Goal: Information Seeking & Learning: Learn about a topic

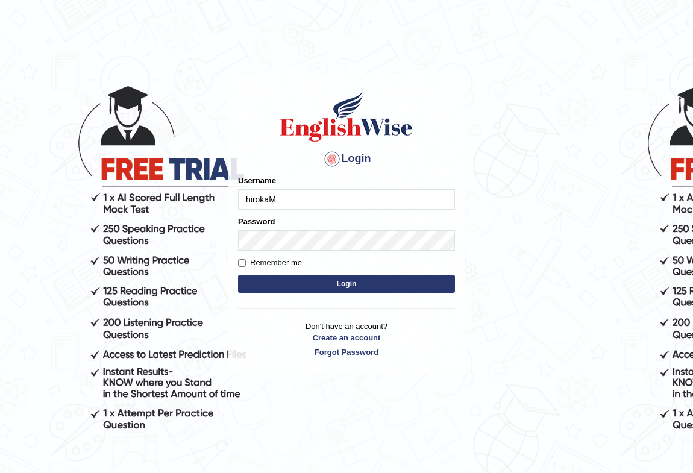
type input "hirokaM"
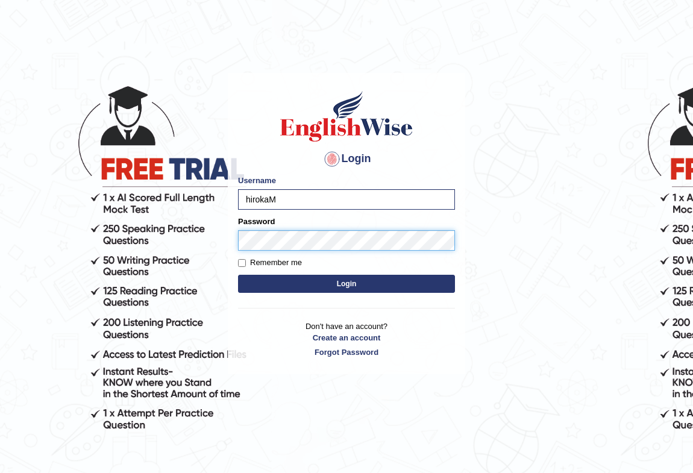
click at [238, 275] on button "Login" at bounding box center [346, 284] width 217 height 18
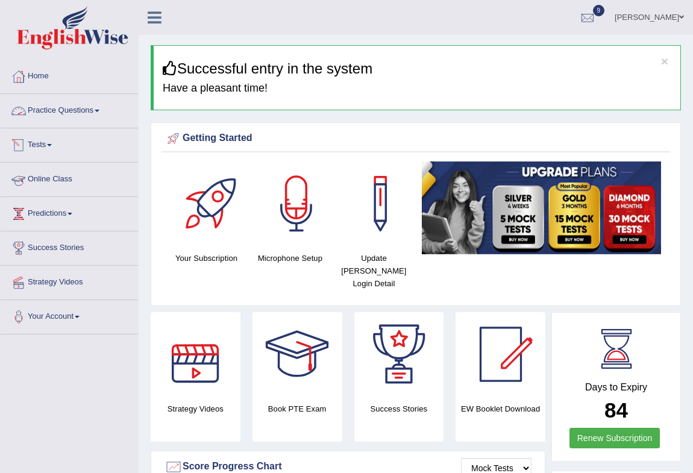
click at [86, 108] on link "Practice Questions" at bounding box center [69, 109] width 137 height 30
click at [86, 108] on link "Practice Questions" at bounding box center [68, 109] width 134 height 30
click at [89, 108] on link "Practice Questions" at bounding box center [69, 109] width 137 height 30
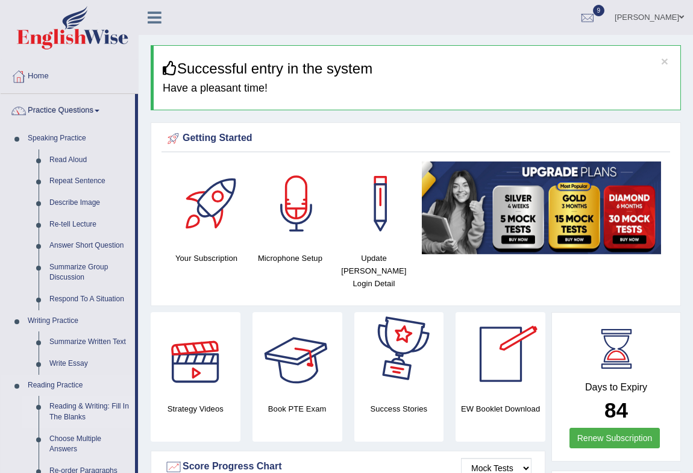
click at [82, 407] on link "Reading & Writing: Fill In The Blanks" at bounding box center [89, 412] width 91 height 32
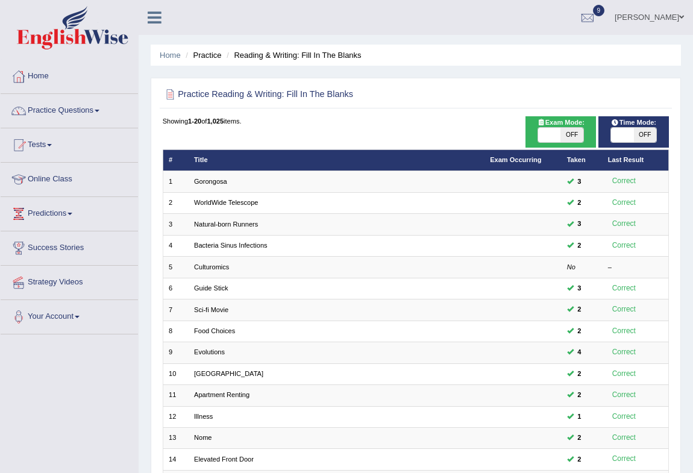
click at [220, 265] on link "Culturomics" at bounding box center [211, 266] width 35 height 7
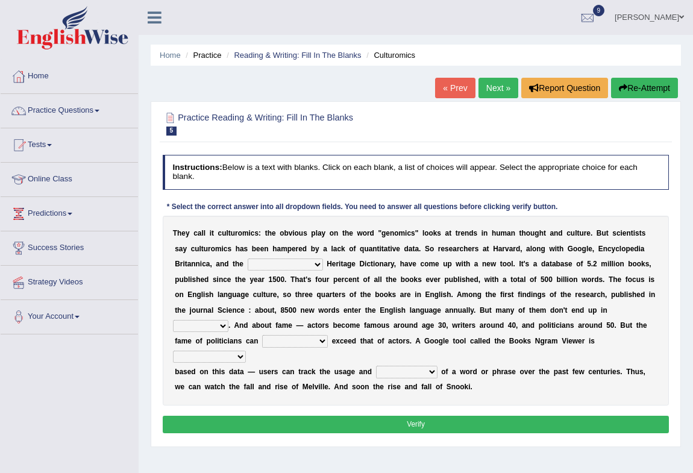
click at [245, 252] on b "s" at bounding box center [246, 249] width 4 height 8
click at [303, 262] on select "Mettlesome Silicon [MEDICAL_DATA] American" at bounding box center [285, 265] width 75 height 12
select select "American"
click at [248, 259] on select "Mettlesome Silicon Acetaminophen American" at bounding box center [285, 265] width 75 height 12
click at [193, 320] on select "veterinaries fairies dictionaries smithies" at bounding box center [200, 326] width 55 height 12
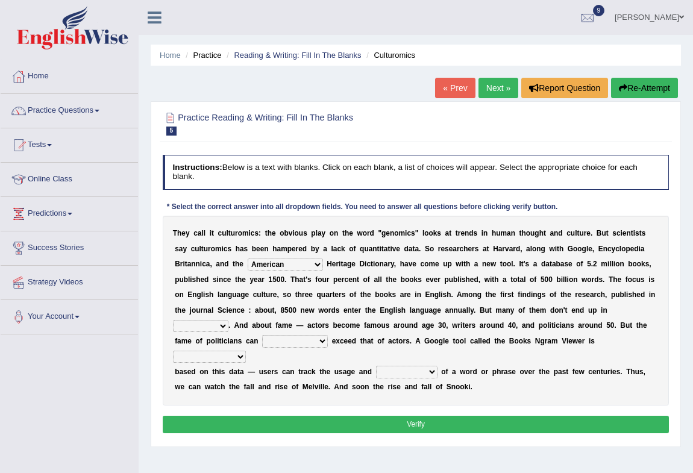
click at [304, 318] on div "T h e y c a l l i t c u l t u r o m i c s : t h e o b v i o u s p l a y o n t h…" at bounding box center [416, 311] width 507 height 190
click at [285, 345] on select "intelligibly eventually venturesomely preferably" at bounding box center [295, 341] width 66 height 12
select select "intelligibly"
click at [262, 335] on select "intelligibly eventually venturesomely preferably" at bounding box center [295, 341] width 66 height 12
click at [199, 325] on select "veterinaries fairies dictionaries smithies" at bounding box center [200, 326] width 55 height 12
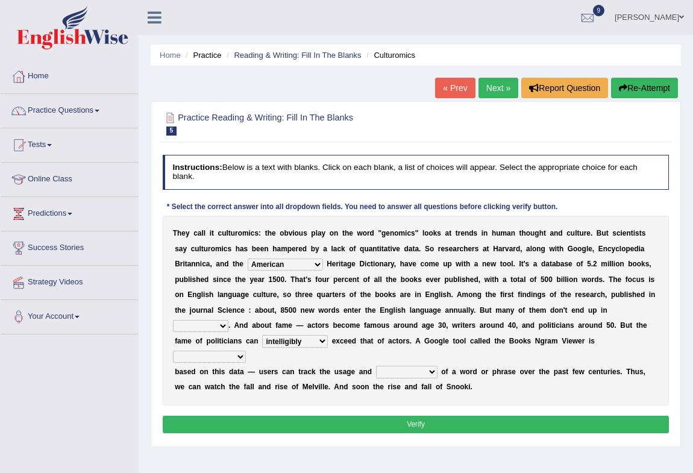
click at [173, 320] on select "veterinaries fairies dictionaries smithies" at bounding box center [200, 326] width 55 height 12
click at [219, 330] on select "veterinaries fairies dictionaries smithies" at bounding box center [200, 326] width 55 height 12
select select "dictionaries"
click at [173, 320] on select "veterinaries fairies dictionaries smithies" at bounding box center [200, 326] width 55 height 12
click at [306, 342] on select "intelligibly eventually venturesomely preferably" at bounding box center [295, 341] width 66 height 12
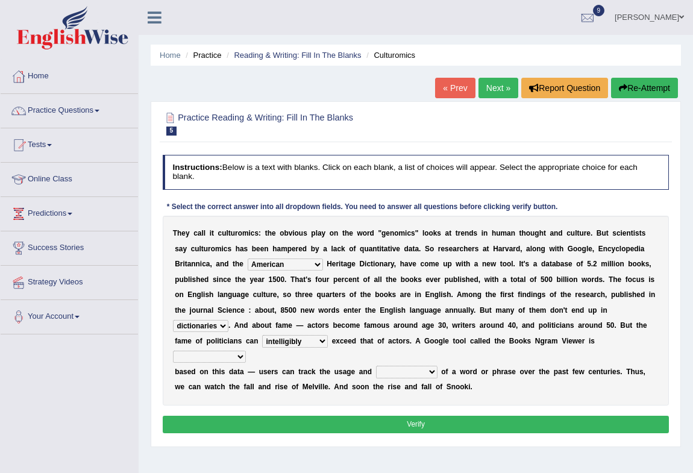
select select "eventually"
click at [262, 335] on select "intelligibly eventually venturesomely preferably" at bounding box center [295, 341] width 66 height 12
click at [314, 380] on div "T h e y c a l l i t c u l t u r o m i c s : t h e o b v i o u s p l a y o n t h…" at bounding box center [416, 311] width 507 height 190
click at [319, 340] on select "intelligibly eventually venturesomely preferably" at bounding box center [295, 341] width 66 height 12
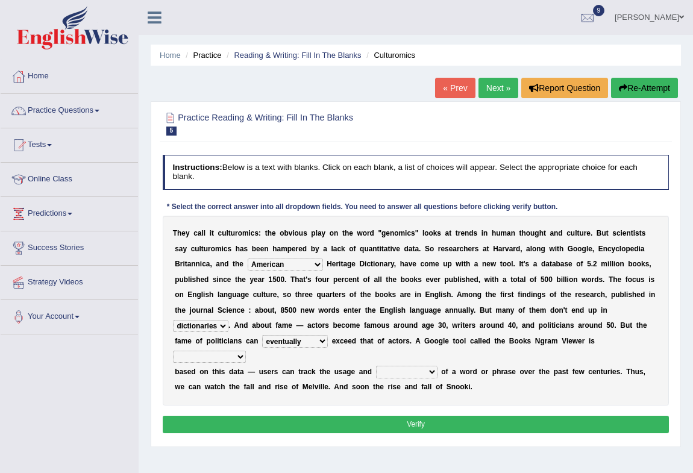
click at [232, 356] on select "nonoccupational nonbreakable trainable available" at bounding box center [209, 357] width 73 height 12
select select "trainable"
click at [173, 351] on select "nonoccupational nonbreakable trainable available" at bounding box center [209, 357] width 73 height 12
click at [222, 404] on div "T h e y c a l l i t c u l t u r o m i c s : t h e o b v i o u s p l a y o n t h…" at bounding box center [416, 311] width 507 height 190
click at [383, 374] on select "frequency derisory drearily inappreciably" at bounding box center [406, 372] width 61 height 12
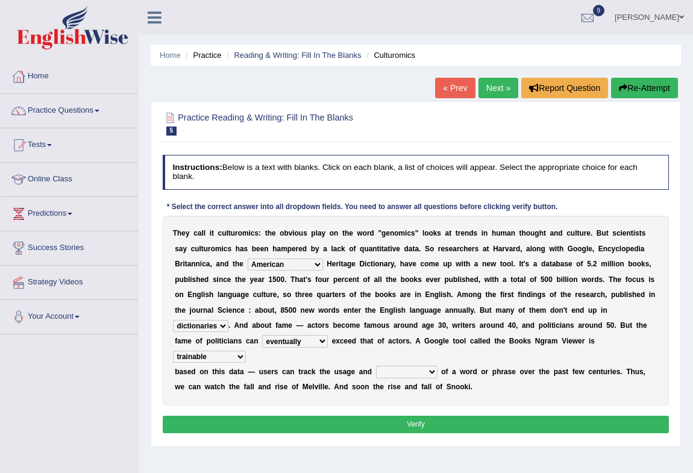
select select "frequency"
click at [376, 366] on select "frequency derisory drearily inappreciably" at bounding box center [406, 372] width 61 height 12
click at [418, 399] on div "T h e y c a l l i t c u l t u r o m i c s : t h e o b v i o u s p l a y o n t h…" at bounding box center [416, 311] width 507 height 190
click at [424, 371] on select "frequency derisory drearily inappreciably" at bounding box center [406, 372] width 61 height 12
click at [459, 355] on div "T h e y c a l l i t c u l t u r o m i c s : t h e o b v i o u s p l a y o n t h…" at bounding box center [416, 311] width 507 height 190
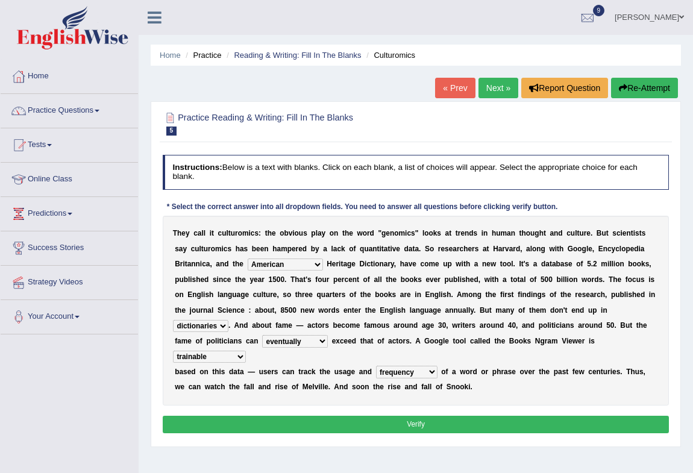
click at [412, 425] on button "Verify" at bounding box center [416, 424] width 507 height 17
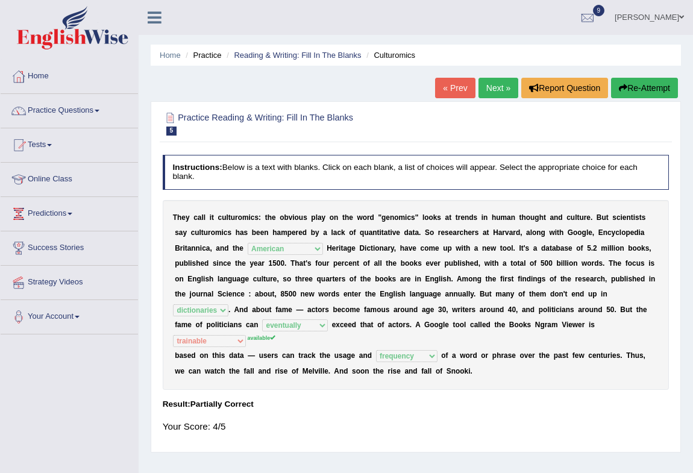
click at [621, 86] on icon "button" at bounding box center [623, 88] width 8 height 8
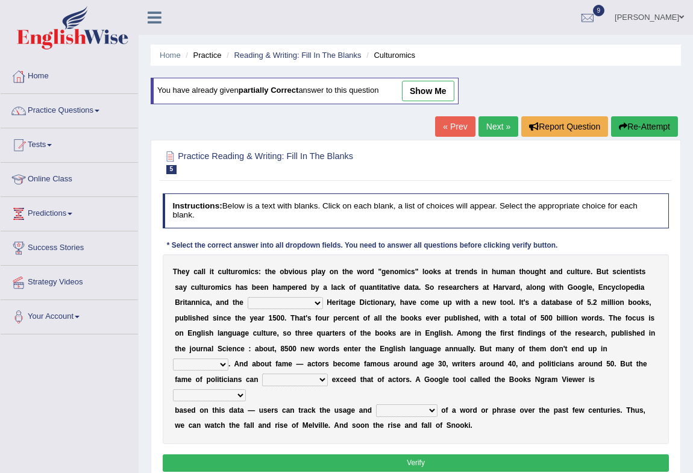
drag, startPoint x: 293, startPoint y: 301, endPoint x: 292, endPoint y: 295, distance: 6.1
click at [293, 301] on select "Mettlesome Silicon [MEDICAL_DATA] American" at bounding box center [285, 303] width 75 height 12
select select "[MEDICAL_DATA]"
click at [248, 297] on select "Mettlesome Silicon [MEDICAL_DATA] American" at bounding box center [285, 303] width 75 height 12
drag, startPoint x: 204, startPoint y: 367, endPoint x: 208, endPoint y: 361, distance: 7.4
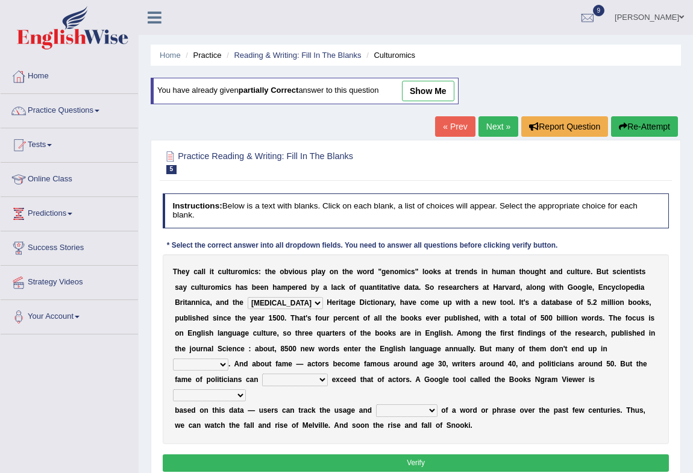
click at [204, 367] on select "veterinaries fairies dictionaries smithies" at bounding box center [200, 365] width 55 height 12
click at [213, 362] on select "veterinaries fairies dictionaries smithies" at bounding box center [200, 365] width 55 height 12
click at [213, 367] on select "veterinaries fairies dictionaries smithies" at bounding box center [200, 365] width 55 height 12
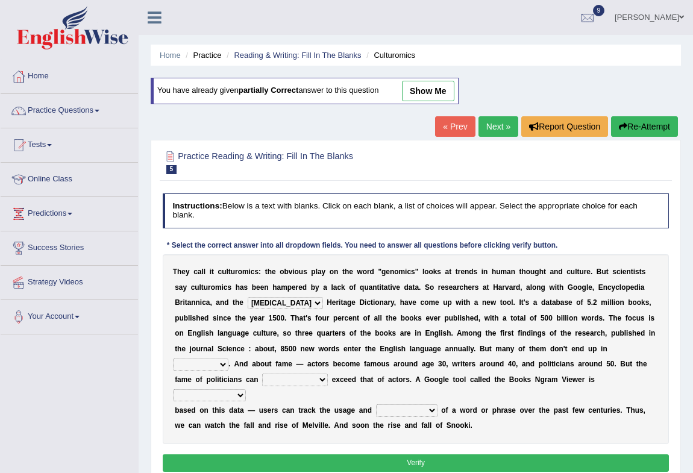
select select "dictionaries"
click at [173, 359] on select "veterinaries fairies dictionaries smithies" at bounding box center [200, 365] width 55 height 12
click at [278, 386] on select "intelligibly eventually venturesomely preferably" at bounding box center [295, 380] width 66 height 12
select select "preferably"
click at [262, 374] on select "intelligibly eventually venturesomely preferably" at bounding box center [295, 380] width 66 height 12
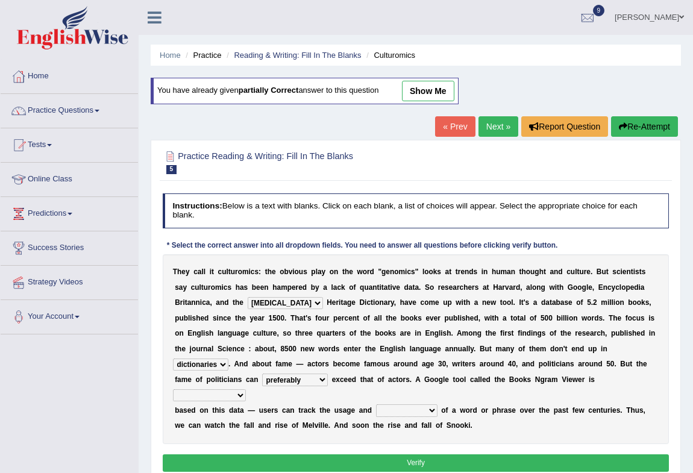
click at [287, 448] on div "Instructions: Below is a text with blanks. Click on each blank, a list of choic…" at bounding box center [416, 335] width 512 height 292
click at [231, 400] on select "nonoccupational nonbreakable trainable available" at bounding box center [209, 395] width 73 height 12
select select "available"
click at [173, 389] on select "nonoccupational nonbreakable trainable available" at bounding box center [209, 395] width 73 height 12
click at [202, 458] on button "Verify" at bounding box center [416, 462] width 507 height 17
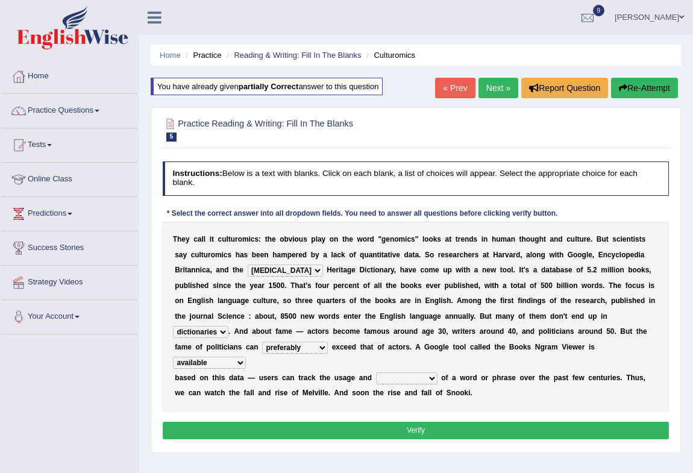
click at [427, 379] on select "frequency derisory drearily inappreciably" at bounding box center [406, 378] width 61 height 12
select select "frequency"
click at [376, 372] on select "frequency derisory drearily inappreciably" at bounding box center [406, 378] width 61 height 12
click at [307, 346] on select "intelligibly eventually venturesomely preferably" at bounding box center [295, 348] width 66 height 12
click at [262, 342] on select "intelligibly eventually venturesomely preferably" at bounding box center [295, 348] width 66 height 12
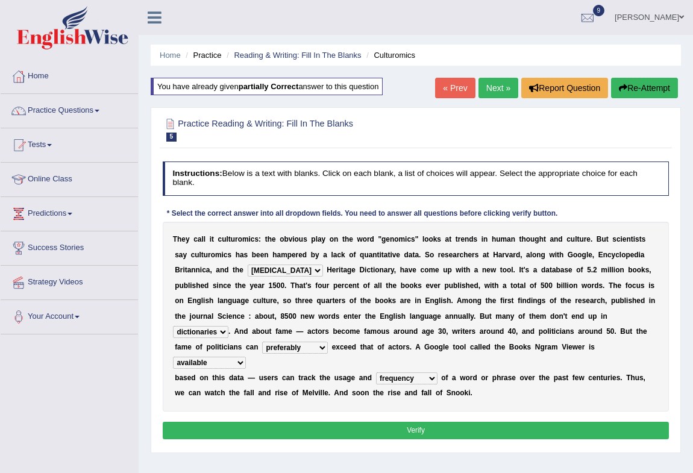
click at [301, 415] on div "Instructions: Below is a text with blanks. Click on each blank, a list of choic…" at bounding box center [416, 302] width 512 height 292
click at [450, 432] on button "Verify" at bounding box center [416, 430] width 507 height 17
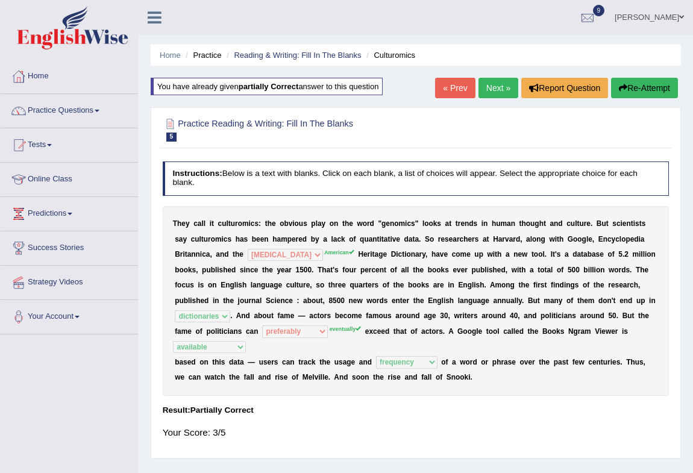
click at [633, 86] on button "Re-Attempt" at bounding box center [644, 88] width 67 height 20
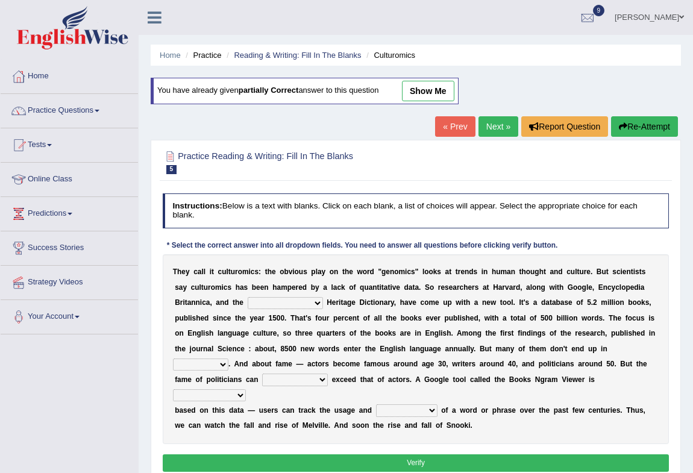
click at [265, 305] on select "Mettlesome Silicon Acetaminophen American" at bounding box center [285, 303] width 75 height 12
select select "American"
click at [248, 297] on select "Mettlesome Silicon Acetaminophen American" at bounding box center [285, 303] width 75 height 12
drag, startPoint x: 265, startPoint y: 308, endPoint x: 269, endPoint y: 366, distance: 58.6
click at [269, 366] on b "t" at bounding box center [270, 364] width 2 height 8
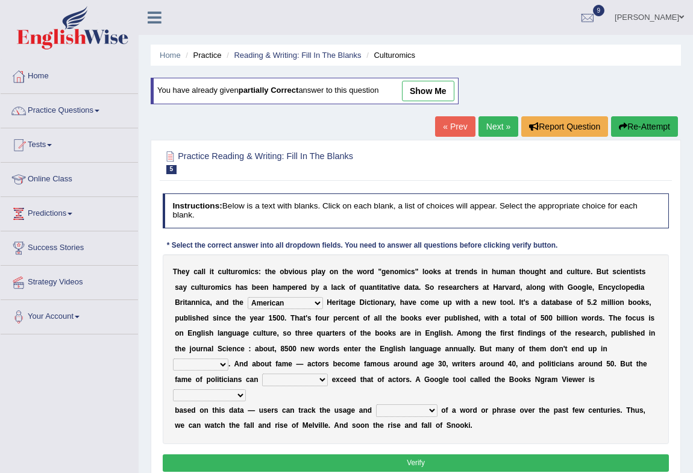
click at [269, 366] on b "t" at bounding box center [270, 364] width 2 height 8
click at [217, 363] on select "veterinaries fairies dictionaries smithies" at bounding box center [200, 365] width 55 height 12
click at [215, 368] on select "veterinaries fairies dictionaries smithies" at bounding box center [200, 365] width 55 height 12
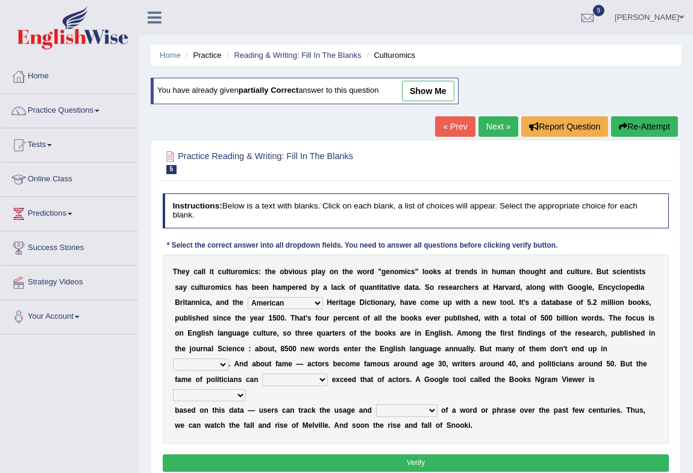
select select "dictionaries"
click at [173, 359] on select "veterinaries fairies dictionaries smithies" at bounding box center [200, 365] width 55 height 12
click at [293, 381] on select "intelligibly eventually venturesomely preferably" at bounding box center [295, 380] width 66 height 12
click at [301, 377] on select "intelligibly eventually venturesomely preferably" at bounding box center [295, 380] width 66 height 12
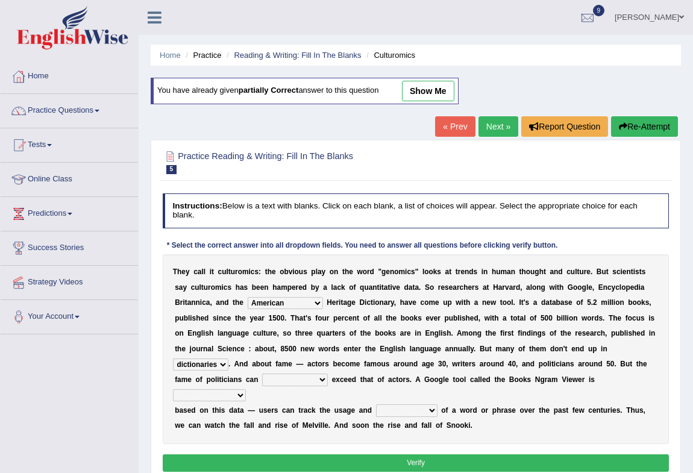
select select "eventually"
click at [262, 374] on select "intelligibly eventually venturesomely preferably" at bounding box center [295, 380] width 66 height 12
click at [205, 398] on select "nonoccupational nonbreakable trainable available" at bounding box center [209, 395] width 73 height 12
select select "available"
click at [173, 389] on select "nonoccupational nonbreakable trainable available" at bounding box center [209, 395] width 73 height 12
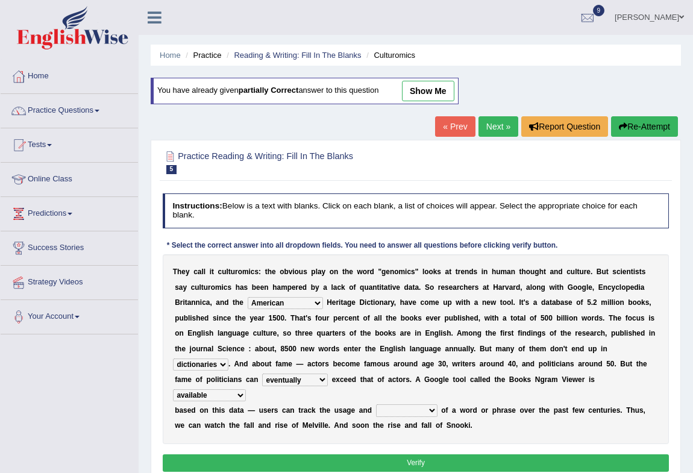
click at [394, 412] on select "frequency derisory drearily inappreciably" at bounding box center [406, 410] width 61 height 12
select select "frequency"
click at [376, 404] on select "frequency derisory drearily inappreciably" at bounding box center [406, 410] width 61 height 12
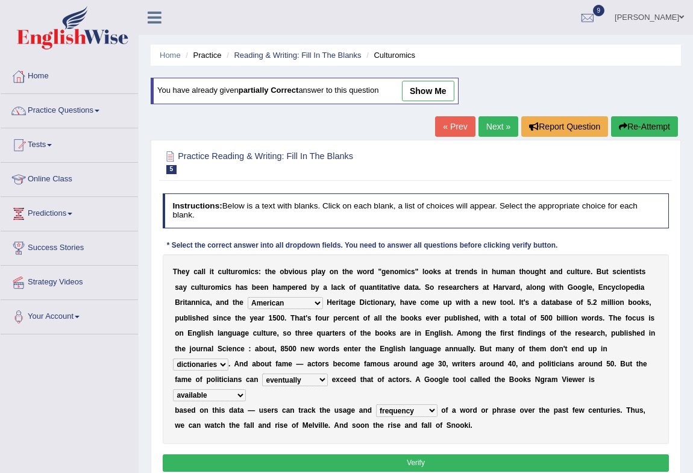
click at [425, 354] on div "T h e y c a l l i t c u l t u r o m i c s : t h e o b v i o u s p l a y o n t h…" at bounding box center [416, 349] width 507 height 190
click at [433, 463] on button "Verify" at bounding box center [416, 462] width 507 height 17
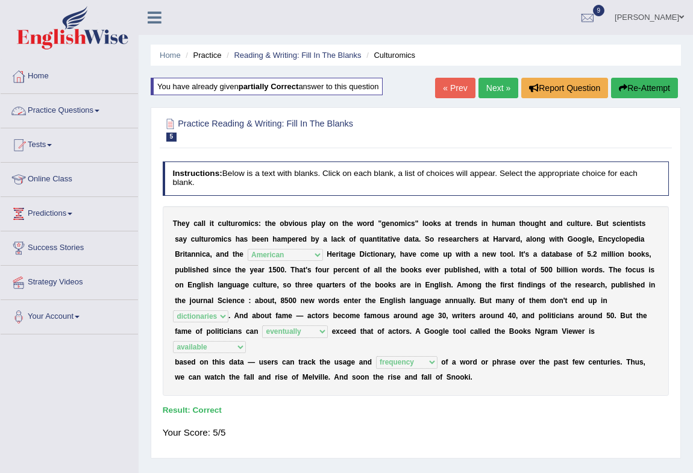
click at [67, 113] on link "Practice Questions" at bounding box center [69, 109] width 137 height 30
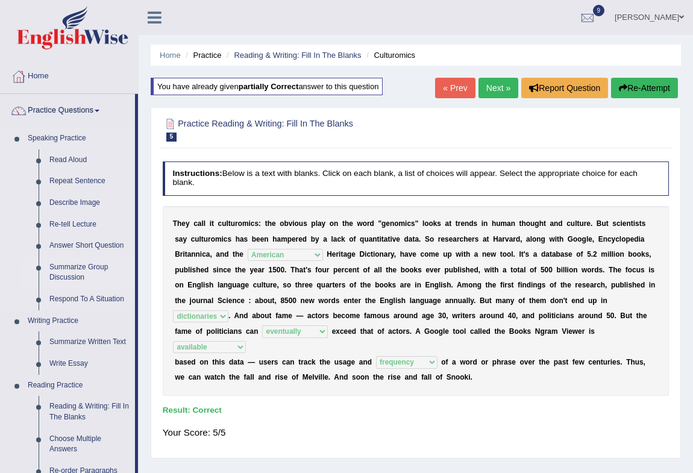
click at [61, 265] on link "Summarize Group Discussion" at bounding box center [89, 273] width 91 height 32
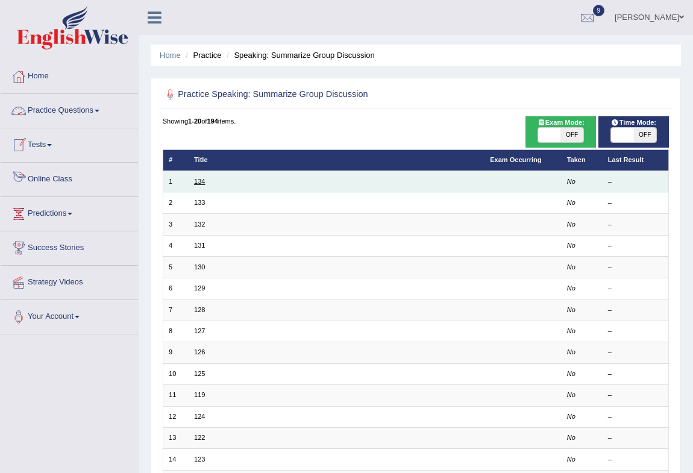
click at [196, 182] on link "134" at bounding box center [199, 181] width 11 height 7
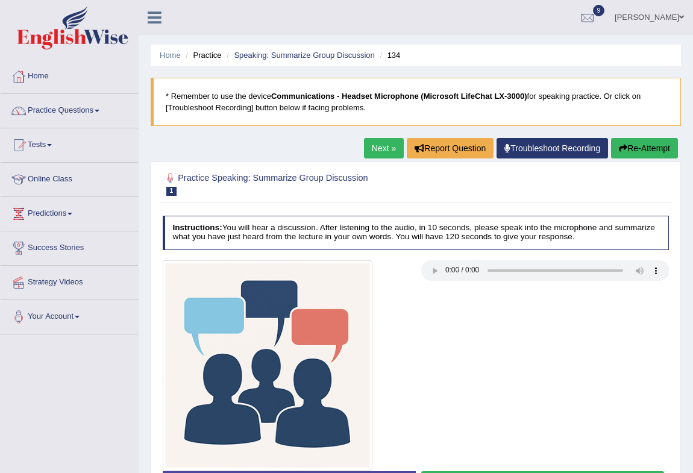
scroll to position [160, 0]
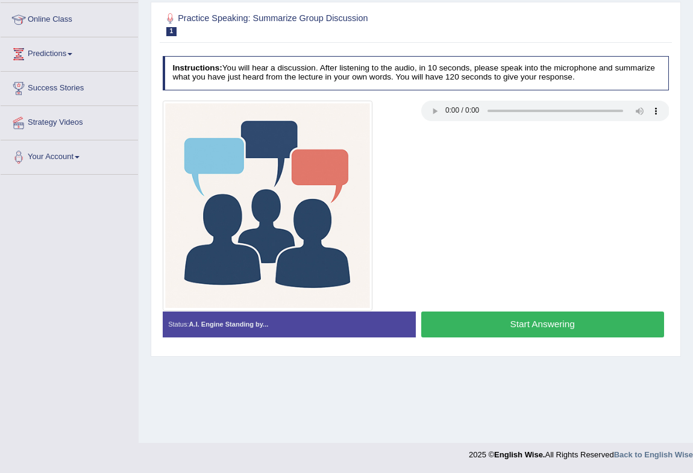
click at [585, 322] on button "Start Answering" at bounding box center [542, 325] width 243 height 26
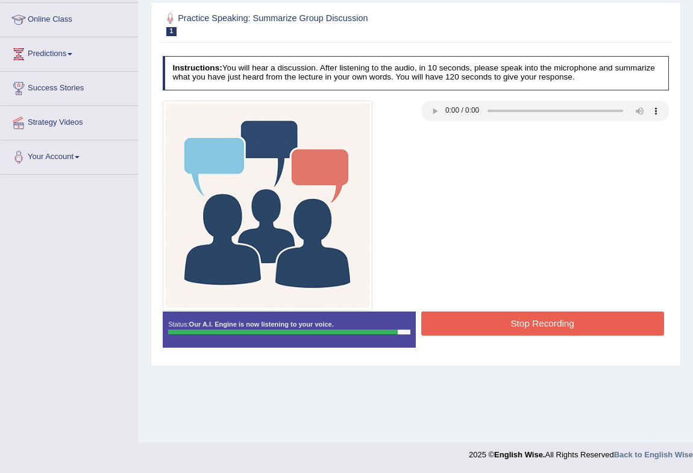
click at [538, 321] on button "Stop Recording" at bounding box center [542, 324] width 243 height 24
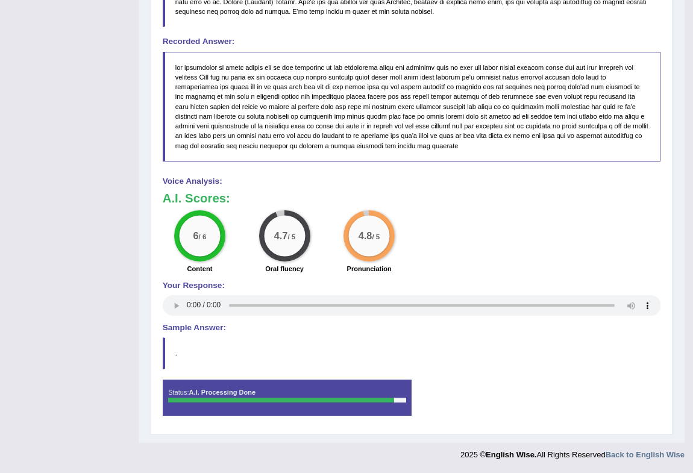
scroll to position [0, 0]
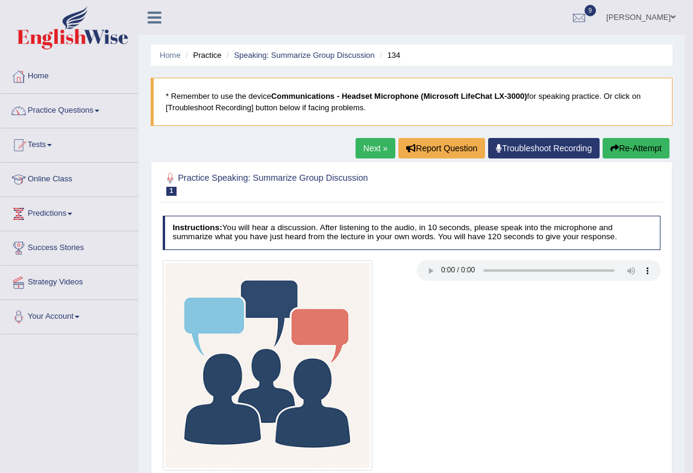
click at [77, 113] on link "Practice Questions" at bounding box center [69, 109] width 137 height 30
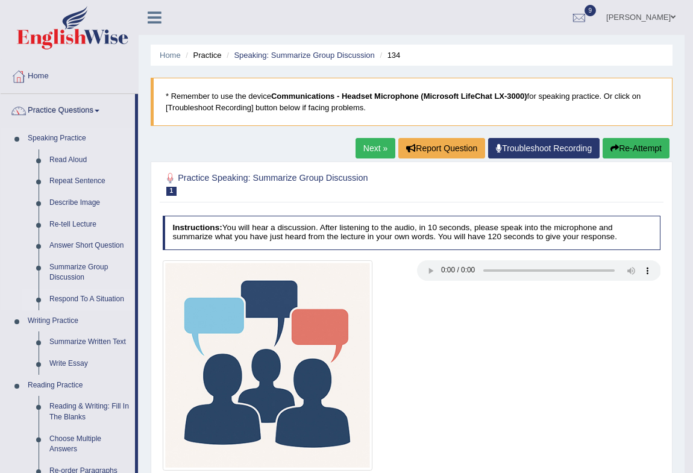
click at [71, 300] on link "Respond To A Situation" at bounding box center [89, 300] width 91 height 22
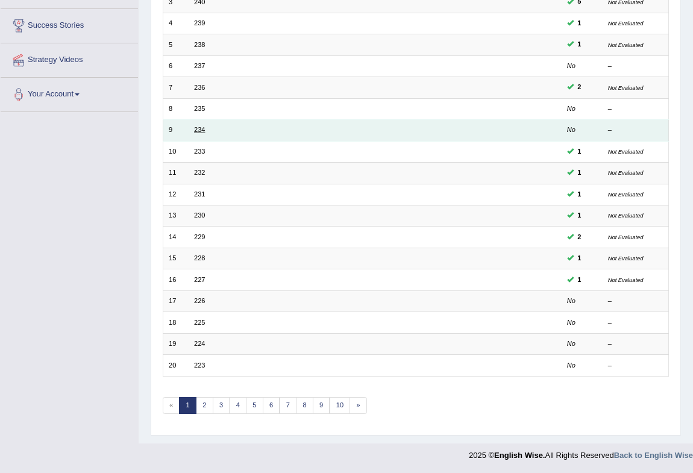
click at [194, 129] on link "234" at bounding box center [199, 129] width 11 height 7
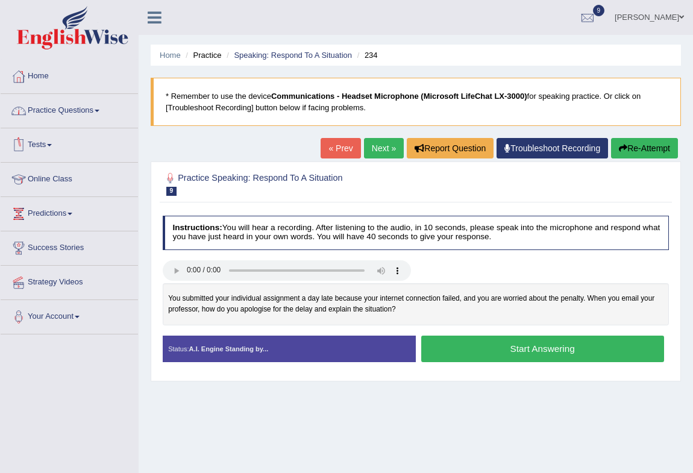
click at [82, 116] on link "Practice Questions" at bounding box center [69, 109] width 137 height 30
click at [82, 116] on link "Practice Questions" at bounding box center [68, 109] width 134 height 30
click at [68, 113] on link "Practice Questions" at bounding box center [69, 109] width 137 height 30
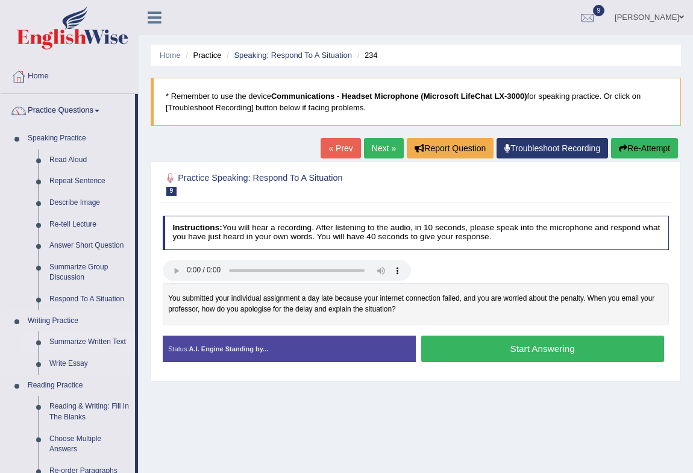
click at [90, 339] on link "Summarize Written Text" at bounding box center [89, 342] width 91 height 22
click at [90, 339] on ul "Speaking Practice Read Aloud Repeat Sentence Describe Image Re-tell Lecture Ans…" at bounding box center [68, 450] width 134 height 644
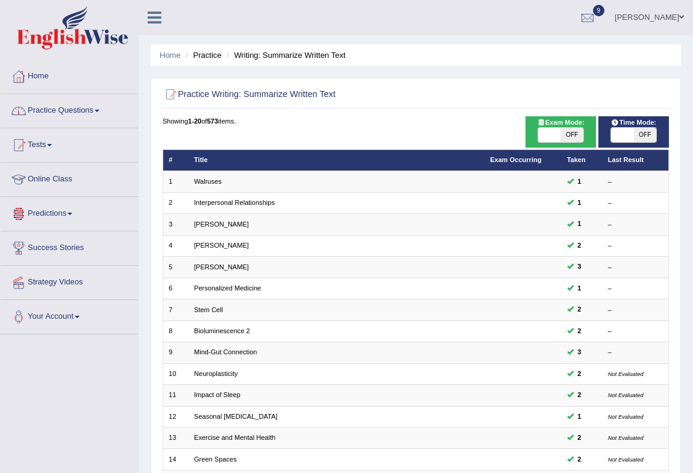
click at [75, 109] on link "Practice Questions" at bounding box center [69, 109] width 137 height 30
click at [83, 113] on link "Practice Questions" at bounding box center [69, 109] width 137 height 30
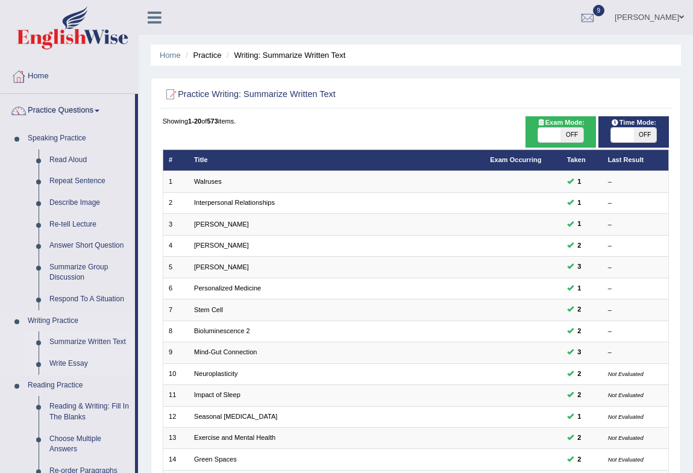
click at [67, 359] on link "Write Essay" at bounding box center [89, 364] width 91 height 22
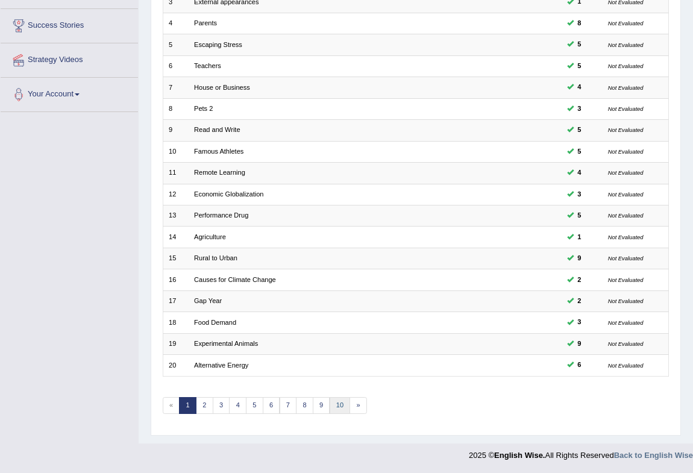
click at [337, 404] on link "10" at bounding box center [340, 405] width 21 height 17
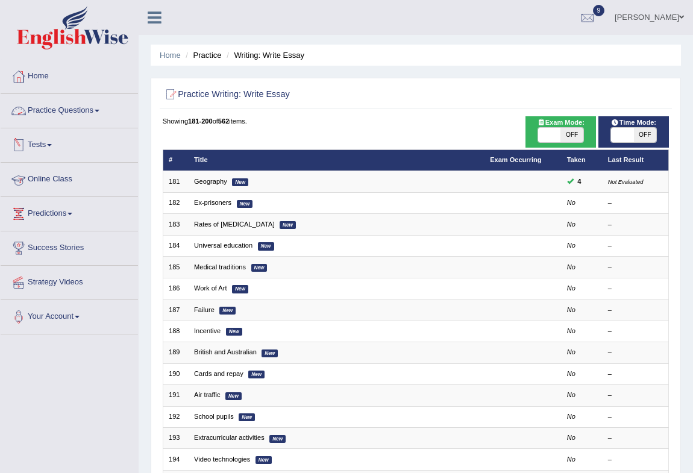
click at [63, 107] on link "Practice Questions" at bounding box center [69, 109] width 137 height 30
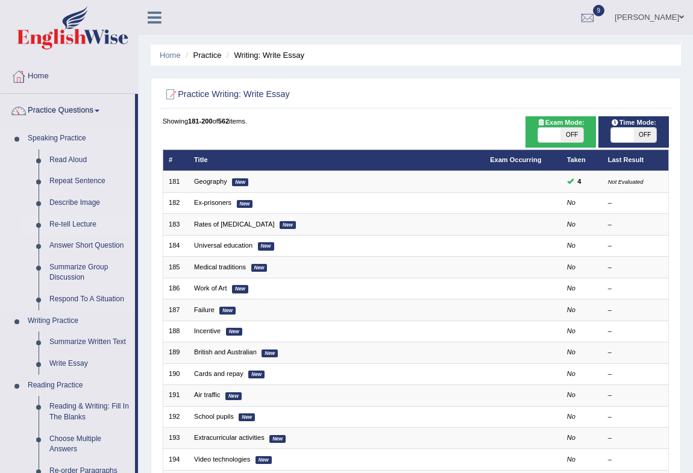
click at [83, 224] on link "Re-tell Lecture" at bounding box center [89, 225] width 91 height 22
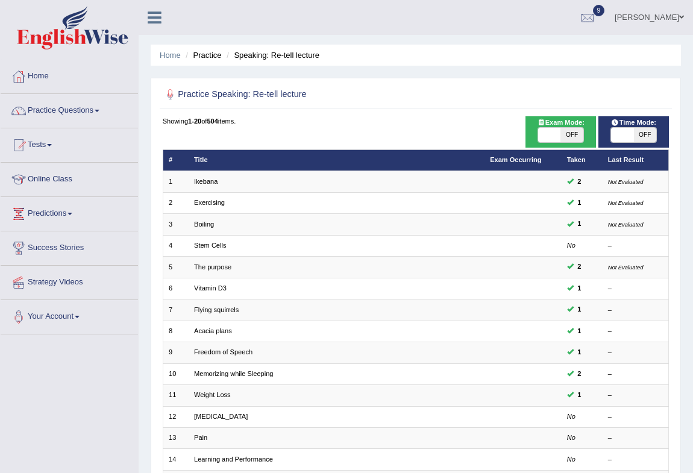
scroll to position [222, 0]
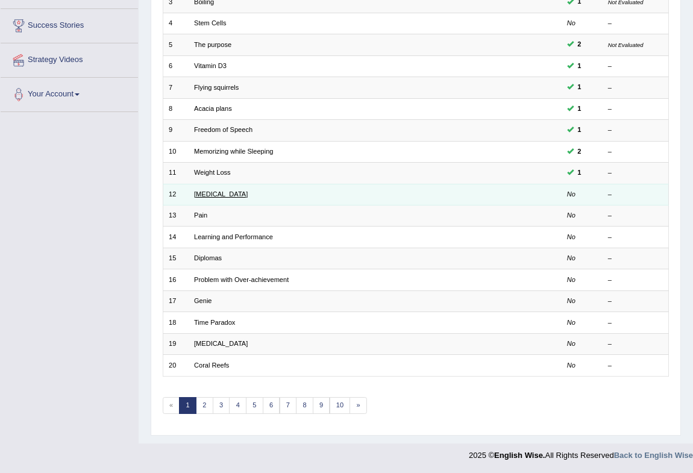
click at [206, 193] on link "Poor Posture" at bounding box center [221, 193] width 54 height 7
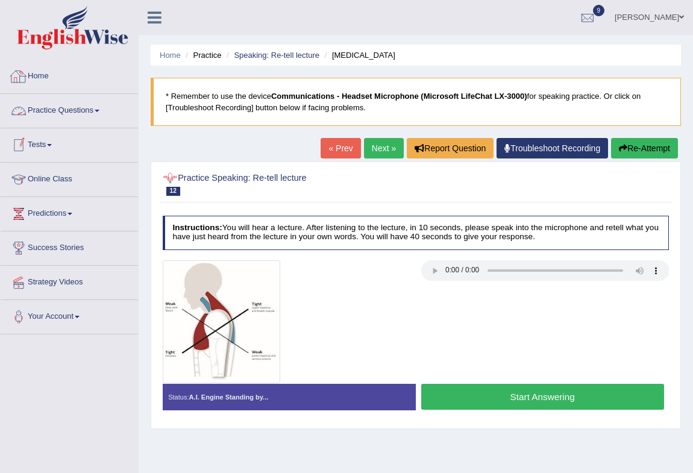
click at [92, 114] on link "Practice Questions" at bounding box center [69, 109] width 137 height 30
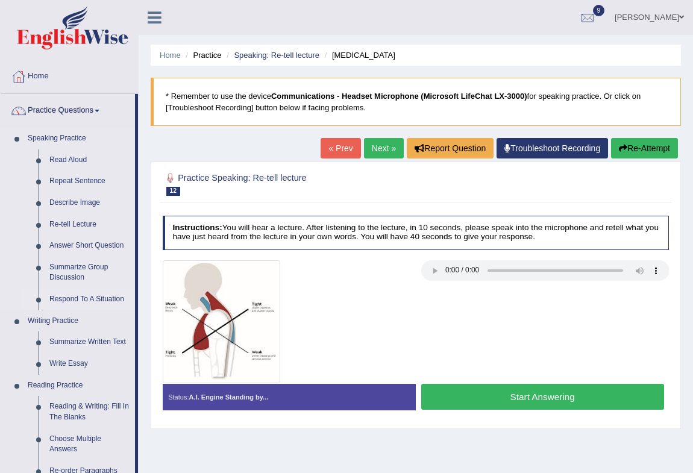
click at [74, 301] on link "Respond To A Situation" at bounding box center [89, 300] width 91 height 22
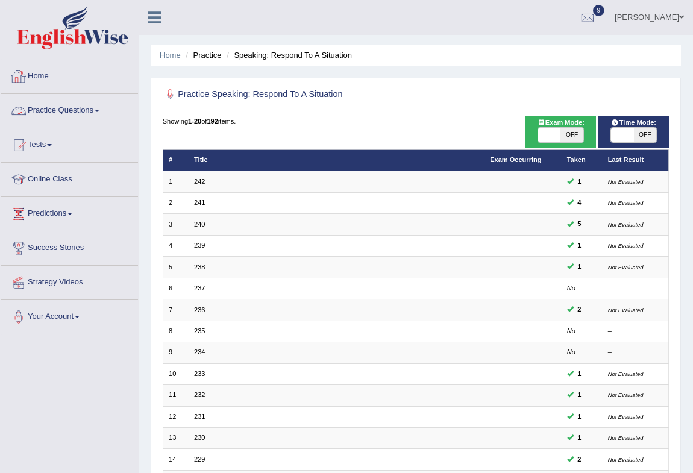
click at [61, 114] on link "Practice Questions" at bounding box center [69, 109] width 137 height 30
click at [73, 113] on link "Practice Questions" at bounding box center [69, 109] width 137 height 30
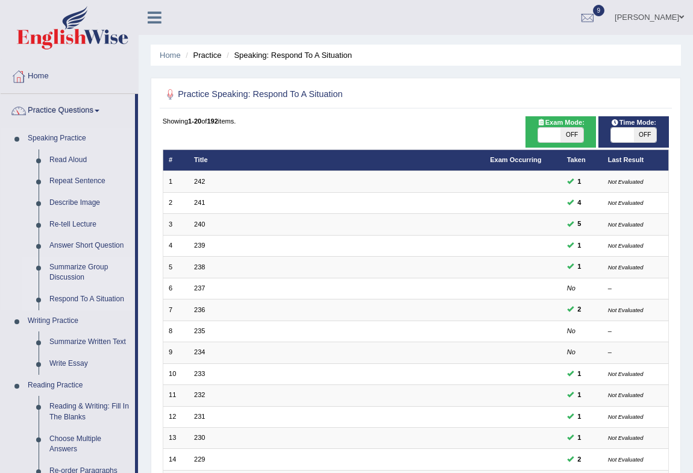
click at [77, 267] on link "Summarize Group Discussion" at bounding box center [89, 273] width 91 height 32
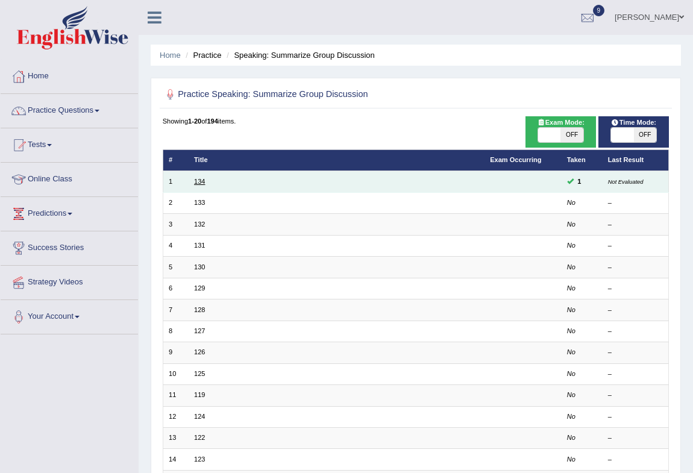
click at [199, 183] on link "134" at bounding box center [199, 181] width 11 height 7
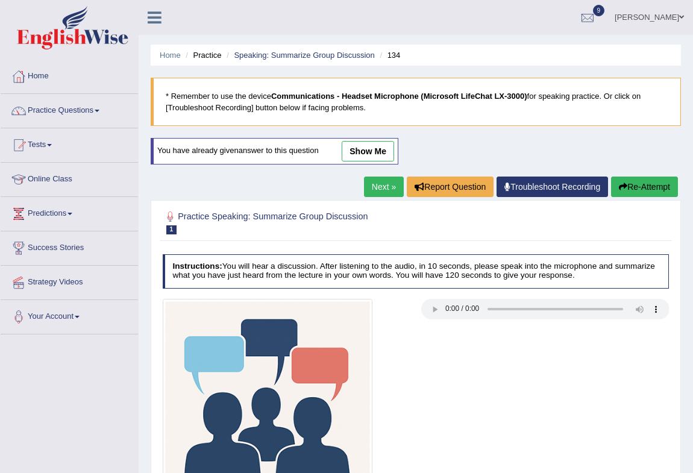
click at [365, 151] on link "show me" at bounding box center [368, 151] width 52 height 20
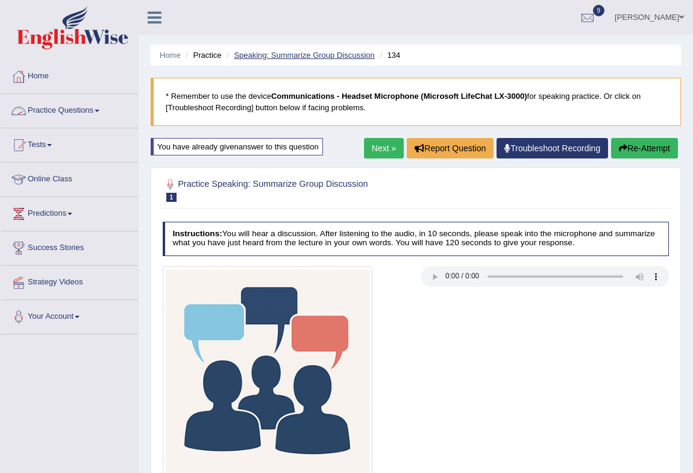
click at [303, 57] on link "Speaking: Summarize Group Discussion" at bounding box center [304, 55] width 140 height 9
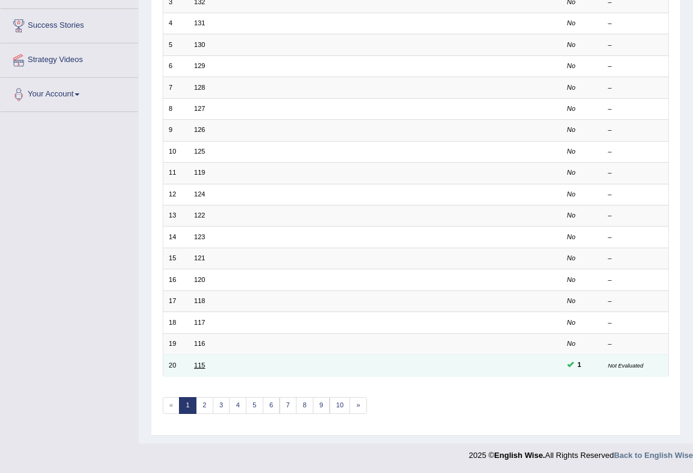
click at [202, 362] on link "115" at bounding box center [199, 365] width 11 height 7
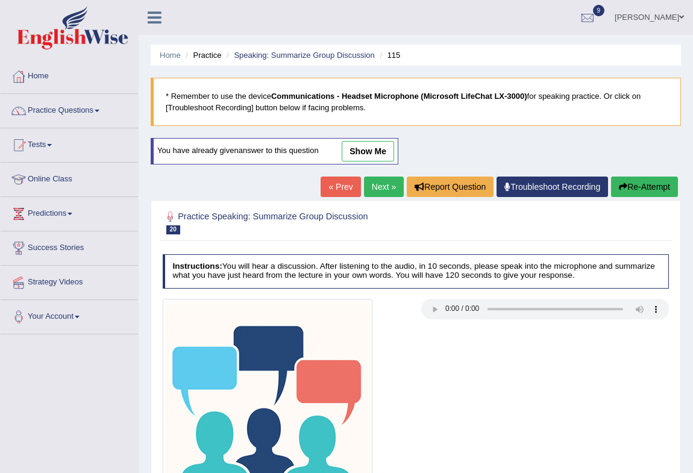
click at [371, 152] on link "show me" at bounding box center [368, 151] width 52 height 20
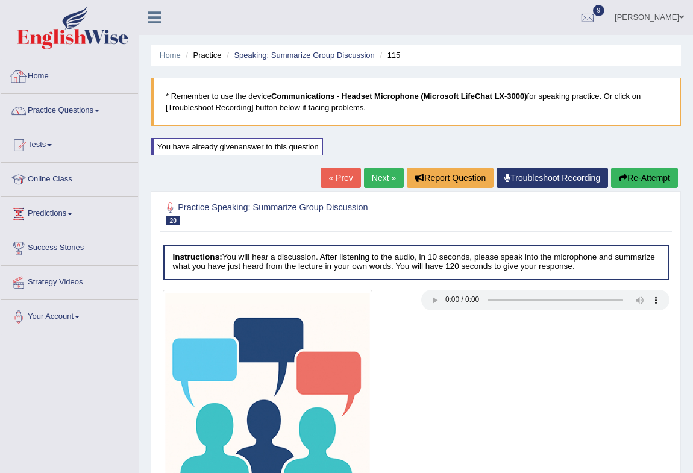
click at [43, 74] on link "Home" at bounding box center [69, 75] width 137 height 30
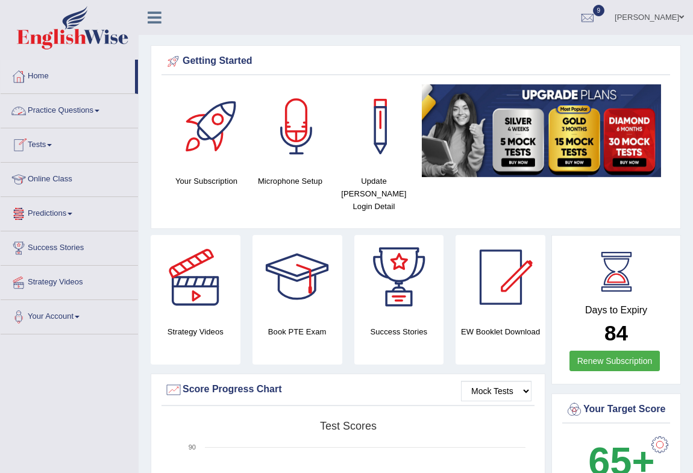
click at [78, 108] on link "Practice Questions" at bounding box center [69, 109] width 137 height 30
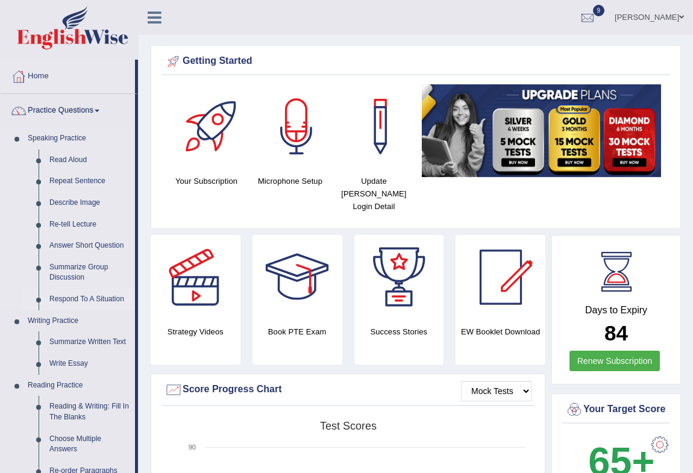
click at [74, 296] on link "Respond To A Situation" at bounding box center [89, 300] width 91 height 22
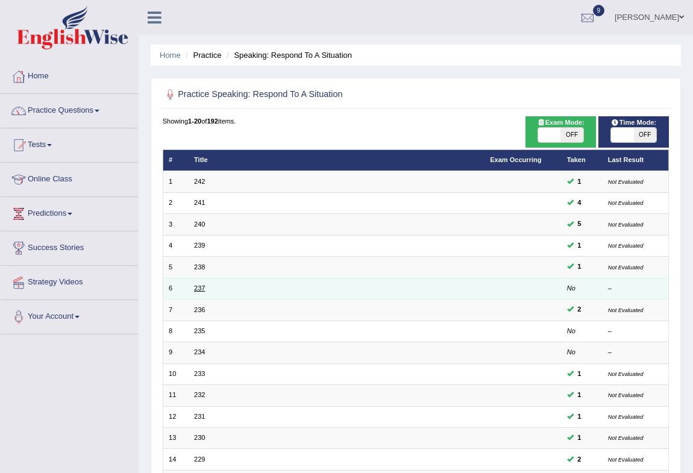
click at [201, 286] on link "237" at bounding box center [199, 287] width 11 height 7
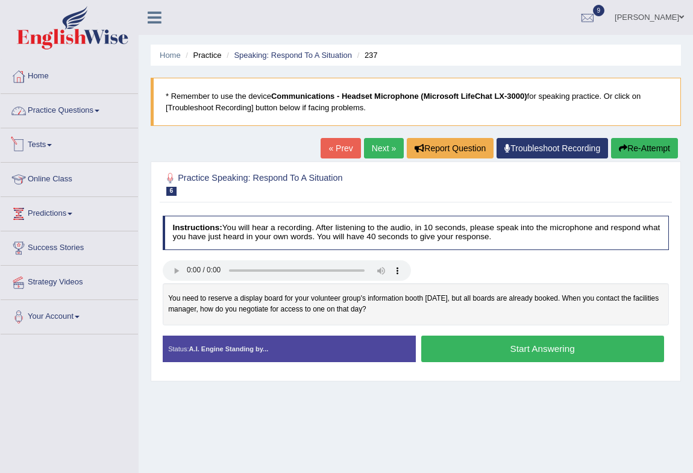
click at [74, 112] on link "Practice Questions" at bounding box center [69, 109] width 137 height 30
click at [71, 117] on link "Practice Questions" at bounding box center [69, 109] width 137 height 30
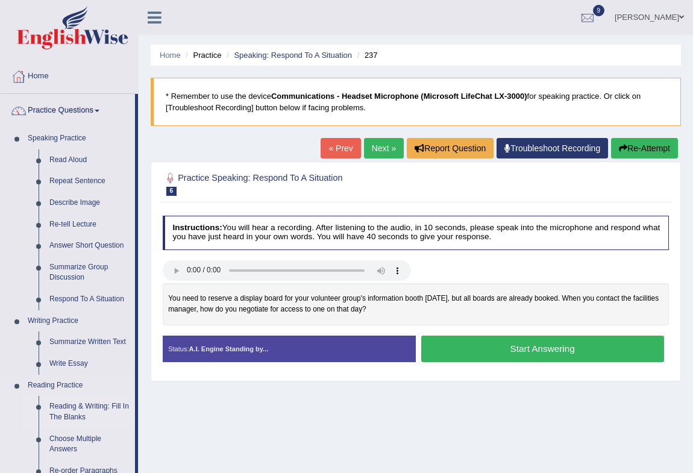
click at [90, 404] on link "Reading & Writing: Fill In The Blanks" at bounding box center [89, 412] width 91 height 32
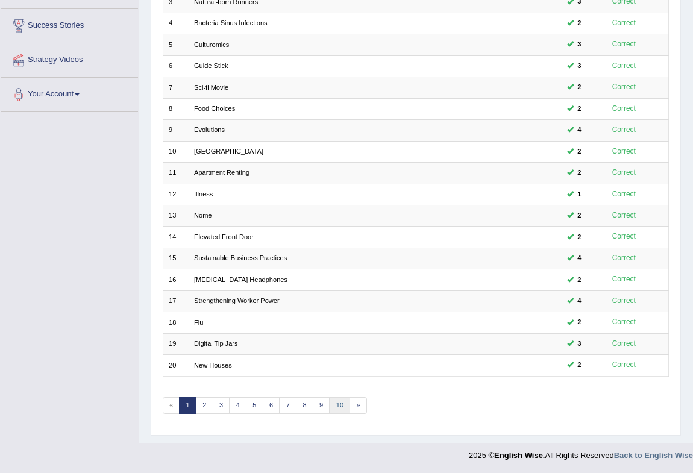
click at [336, 404] on link "10" at bounding box center [340, 405] width 21 height 17
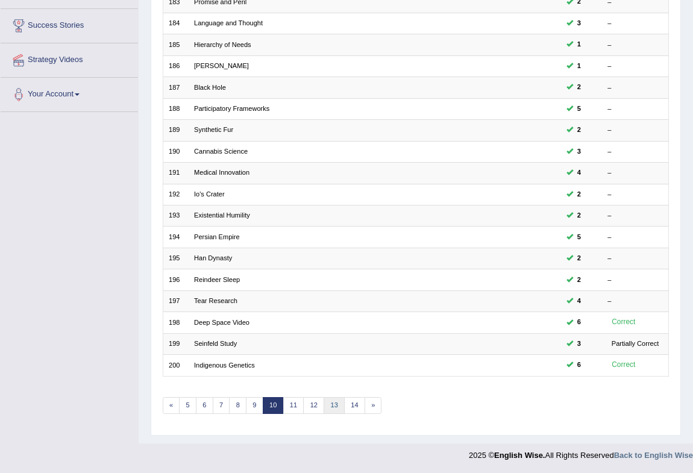
scroll to position [222, 0]
click at [295, 403] on link "11" at bounding box center [293, 405] width 21 height 17
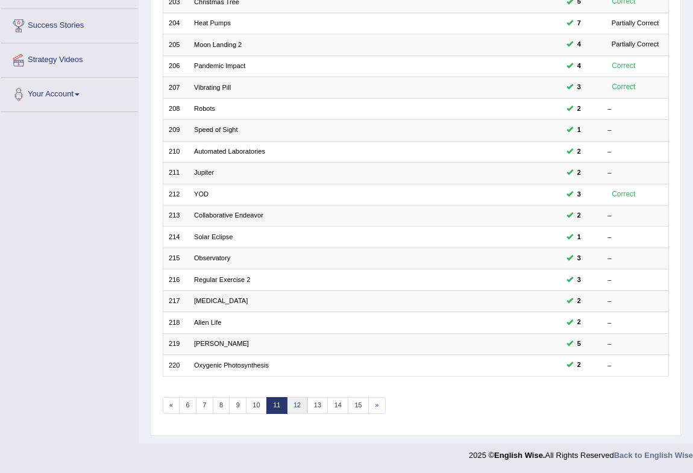
click at [295, 403] on link "12" at bounding box center [297, 405] width 21 height 17
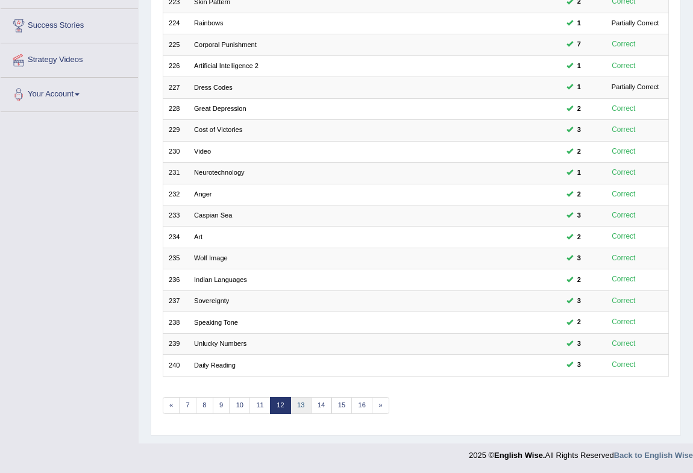
click at [297, 405] on link "13" at bounding box center [300, 405] width 21 height 17
click at [298, 405] on link "13" at bounding box center [300, 405] width 21 height 17
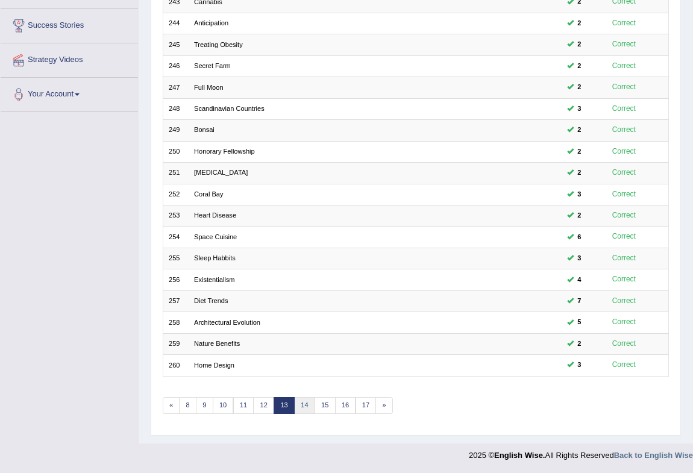
click at [302, 404] on link "14" at bounding box center [304, 405] width 21 height 17
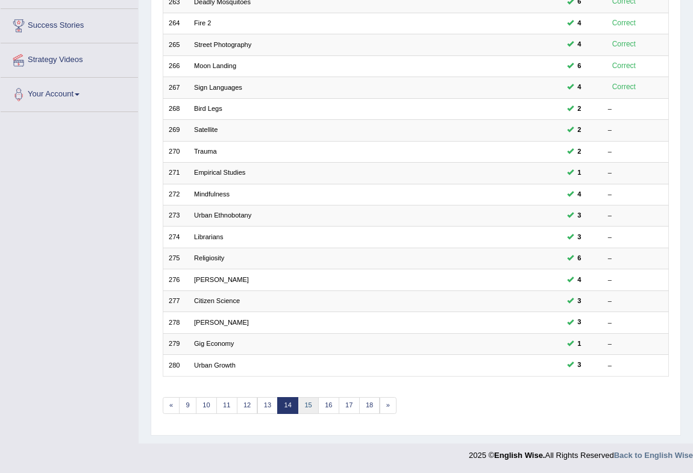
click at [312, 412] on link "15" at bounding box center [308, 405] width 21 height 17
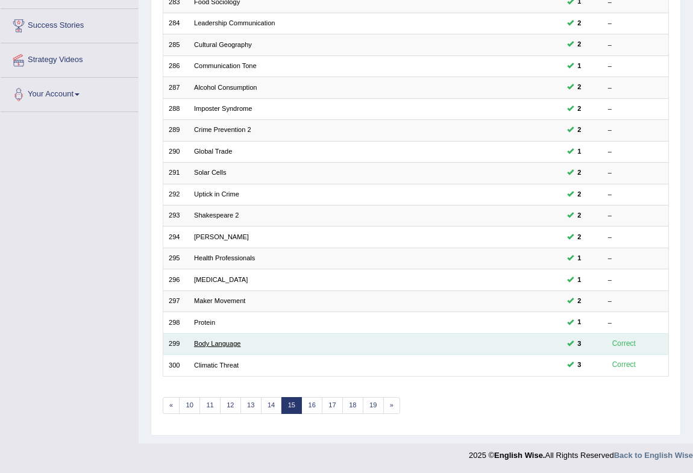
click at [222, 340] on link "Body Language" at bounding box center [217, 343] width 46 height 7
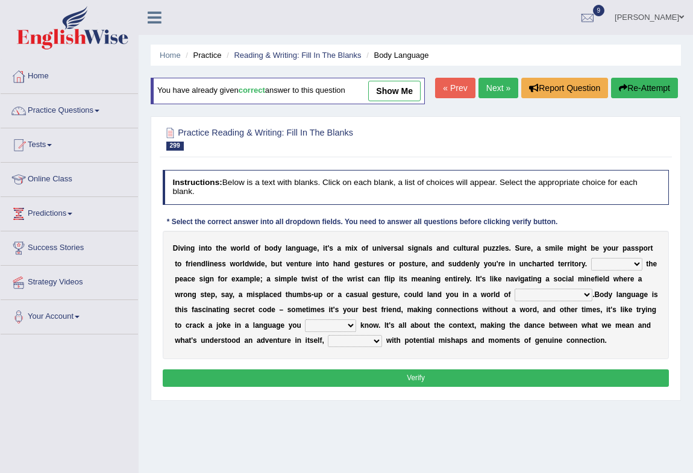
click at [620, 270] on select "Think Get Locate Take" at bounding box center [616, 264] width 51 height 12
click at [508, 283] on b "n" at bounding box center [508, 279] width 4 height 8
click at [566, 301] on select "coincidence misunderstanding abuse recreation" at bounding box center [554, 295] width 78 height 12
select select "misunderstanding"
click at [515, 301] on select "coincidence misunderstanding abuse recreation" at bounding box center [554, 295] width 78 height 12
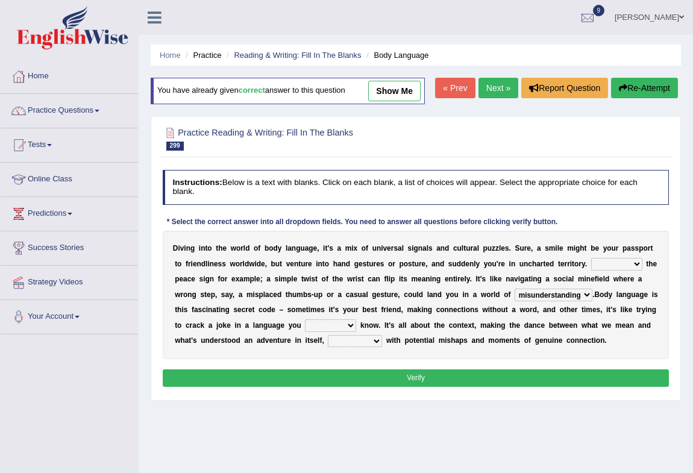
click at [542, 357] on div "D i v i n g i n t o t h e w o r l d o f b o d y l a n g u a g e , i t ' s a m i…" at bounding box center [416, 295] width 507 height 128
click at [613, 270] on select "Think Get Locate Take" at bounding box center [616, 264] width 51 height 12
select select "Think"
click at [591, 270] on select "Think Get Locate Take" at bounding box center [616, 264] width 51 height 12
click at [612, 299] on b at bounding box center [614, 294] width 4 height 8
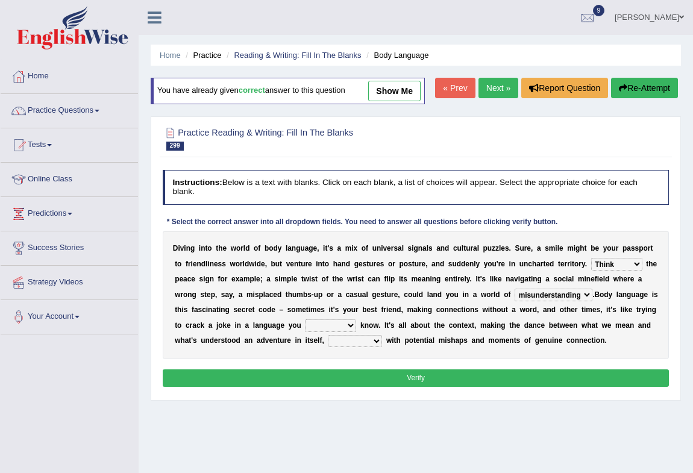
click at [321, 331] on select "actually barely largely randomly" at bounding box center [330, 325] width 51 height 12
select select "actually"
click at [305, 331] on select "actually barely largely randomly" at bounding box center [330, 325] width 51 height 12
drag, startPoint x: 356, startPoint y: 365, endPoint x: 342, endPoint y: 372, distance: 15.4
click at [342, 359] on div "D i v i n g i n t o t h e w o r l d o f b o d y l a n g u a g e , i t ' s a m i…" at bounding box center [416, 295] width 507 height 128
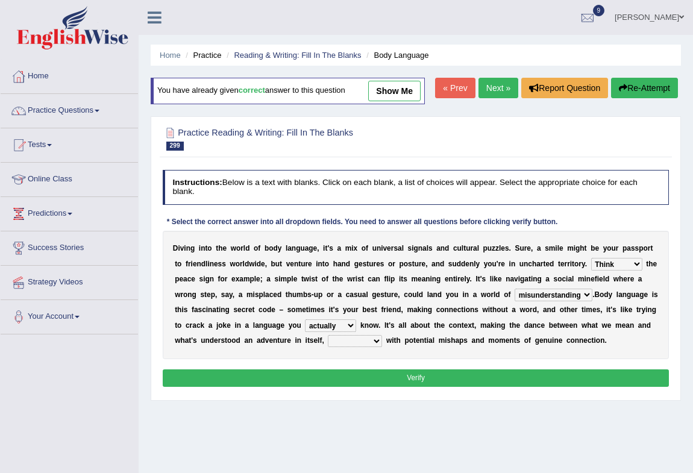
click at [343, 331] on select "actually barely largely randomly" at bounding box center [330, 325] width 51 height 12
click at [305, 331] on select "actually barely largely randomly" at bounding box center [330, 325] width 51 height 12
click at [338, 331] on select "actually barely largely randomly" at bounding box center [330, 325] width 51 height 12
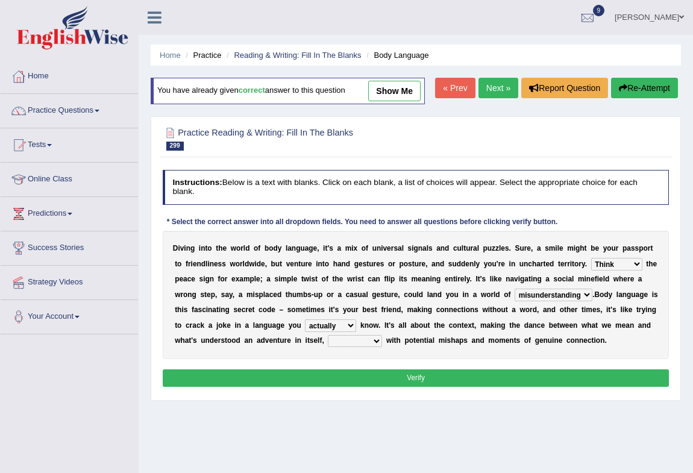
click at [407, 330] on b at bounding box center [409, 325] width 4 height 8
click at [366, 347] on select "filled which filled filling it is filling" at bounding box center [355, 341] width 54 height 12
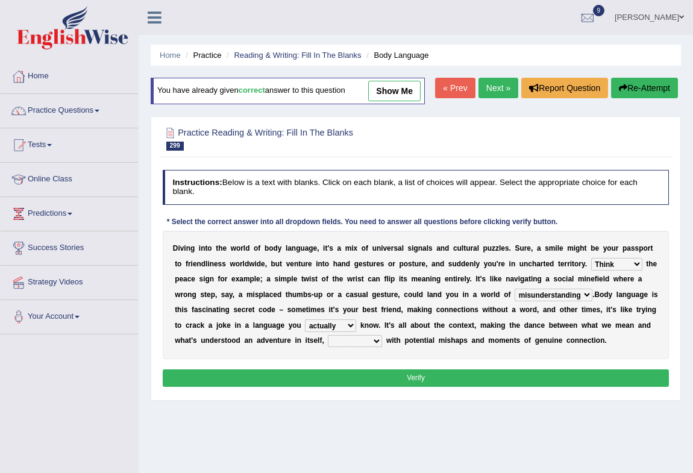
click at [366, 347] on select "filled which filled filling it is filling" at bounding box center [355, 341] width 54 height 12
click at [328, 347] on select "filled which filled filling it is filling" at bounding box center [355, 341] width 54 height 12
click at [369, 347] on select "filled which filled filling it is filling" at bounding box center [355, 341] width 54 height 12
click at [368, 347] on select "filled which filled filling it is filling" at bounding box center [355, 341] width 54 height 12
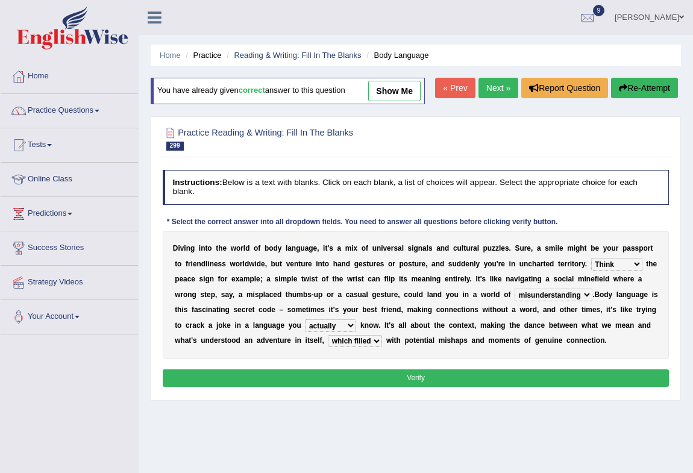
select select "filling"
click at [328, 347] on select "filled which filled filling it is filling" at bounding box center [355, 341] width 54 height 12
click at [415, 387] on button "Verify" at bounding box center [416, 377] width 507 height 17
click at [415, 401] on div "Home Practice Reading & Writing: Fill In The Blanks Body Language You have alre…" at bounding box center [416, 301] width 554 height 603
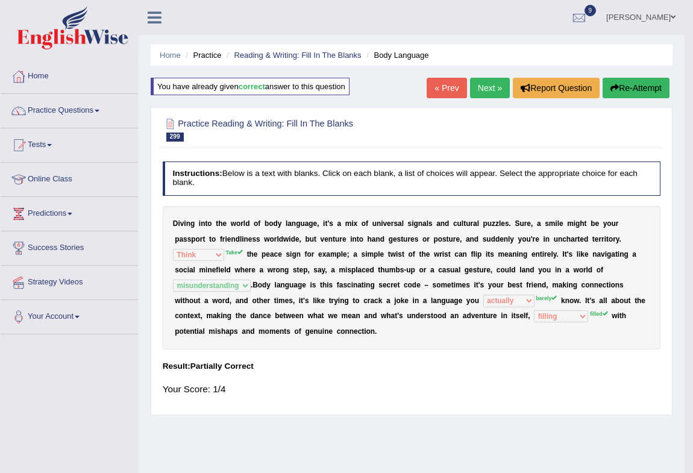
click at [415, 401] on div "Home Practice Reading & Writing: Fill In The Blanks Body Language You have alre…" at bounding box center [412, 301] width 546 height 603
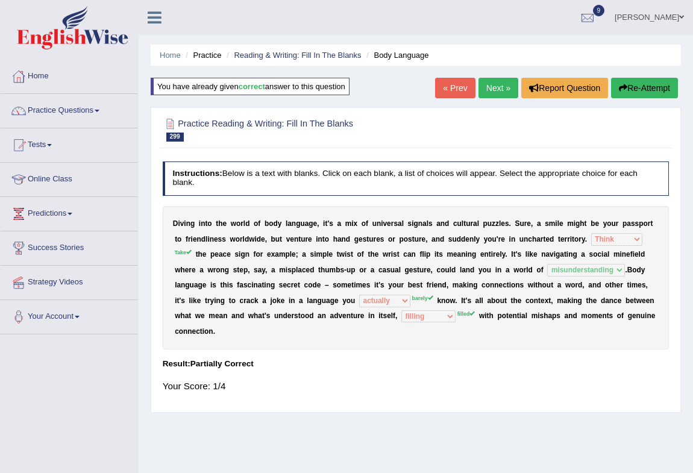
click at [638, 89] on button "Re-Attempt" at bounding box center [644, 88] width 67 height 20
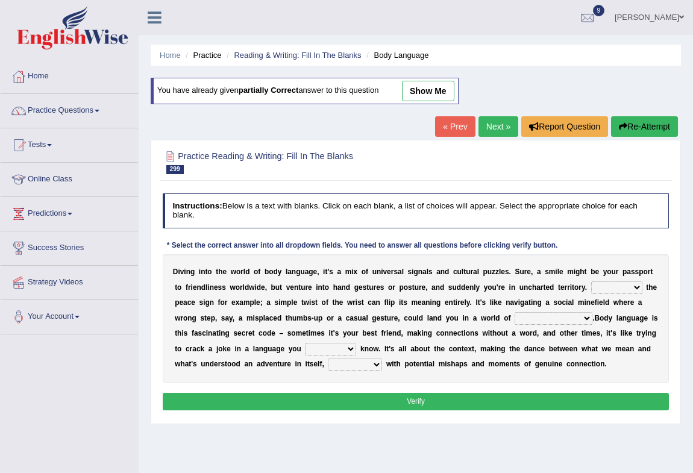
select select "Think"
click at [591, 281] on select "Think Get Locate Take" at bounding box center [616, 287] width 51 height 12
click at [554, 322] on select "coincidence misunderstanding abuse recreation" at bounding box center [554, 318] width 78 height 12
select select "misunderstanding"
click at [515, 312] on select "coincidence misunderstanding abuse recreation" at bounding box center [554, 318] width 78 height 12
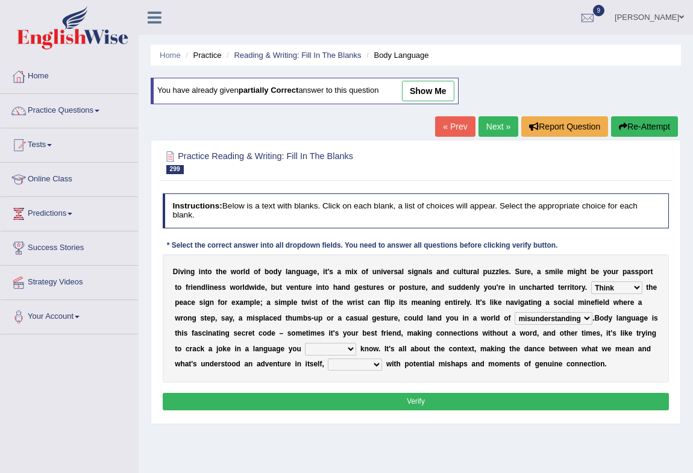
click at [330, 347] on select "actually barely largely randomly" at bounding box center [330, 349] width 51 height 12
select select "barely"
click at [305, 343] on select "actually barely largely randomly" at bounding box center [330, 349] width 51 height 12
click at [357, 369] on select "filled which filled filling it is filling" at bounding box center [355, 365] width 54 height 12
select select "filled"
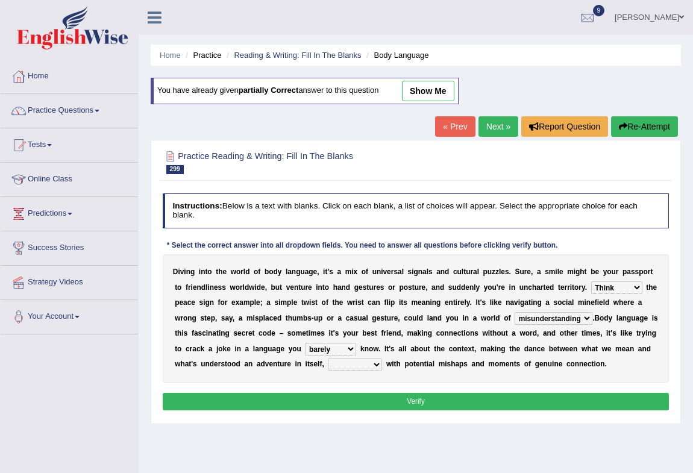
click at [328, 359] on select "filled which filled filling it is filling" at bounding box center [355, 365] width 54 height 12
click at [447, 393] on button "Verify" at bounding box center [416, 401] width 507 height 17
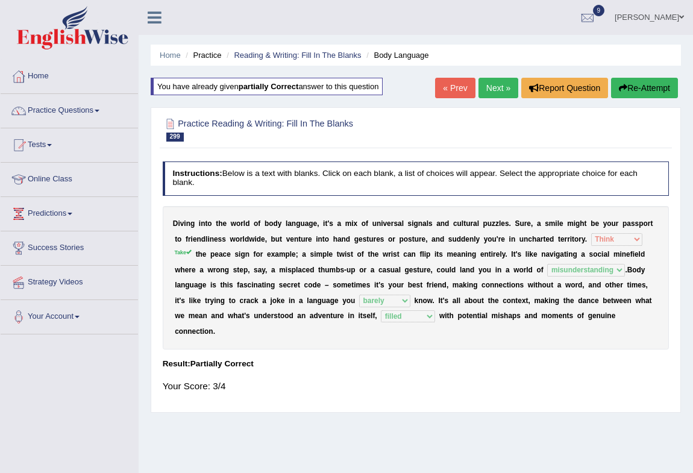
click at [633, 94] on button "Re-Attempt" at bounding box center [644, 88] width 67 height 20
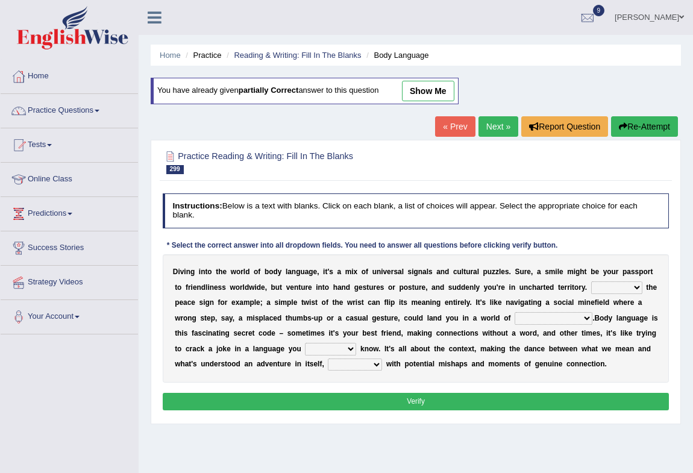
drag, startPoint x: 0, startPoint y: 0, endPoint x: 612, endPoint y: 284, distance: 675.1
click at [610, 284] on select "Think Get Locate Take" at bounding box center [616, 287] width 51 height 12
select select "Take"
click at [591, 281] on select "Think Get Locate Take" at bounding box center [616, 287] width 51 height 12
click at [548, 319] on select "coincidence misunderstanding abuse recreation" at bounding box center [554, 318] width 78 height 12
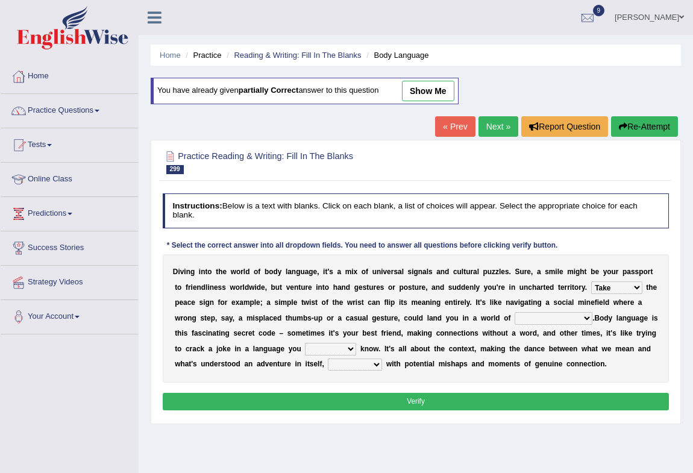
select select "misunderstanding"
click at [515, 312] on select "coincidence misunderstanding abuse recreation" at bounding box center [554, 318] width 78 height 12
click at [325, 347] on select "actually barely largely randomly" at bounding box center [330, 349] width 51 height 12
click at [322, 350] on select "actually barely largely randomly" at bounding box center [330, 349] width 51 height 12
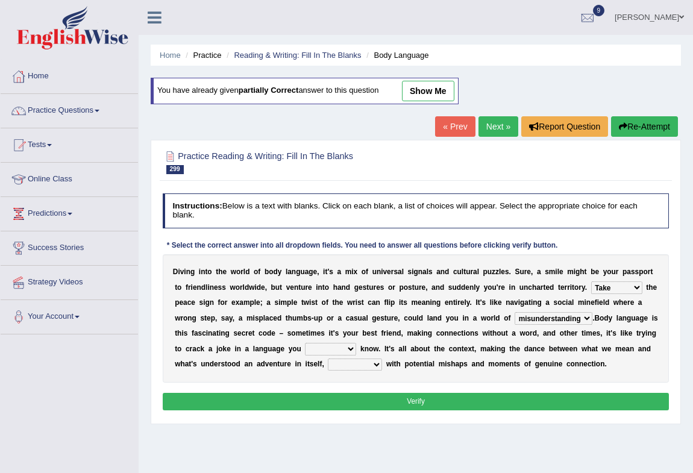
select select "barely"
click at [305, 343] on select "actually barely largely randomly" at bounding box center [330, 349] width 51 height 12
click at [368, 361] on select "filled which filled filling it is filling" at bounding box center [355, 365] width 54 height 12
select select "filled"
click at [328, 359] on select "filled which filled filling it is filling" at bounding box center [355, 365] width 54 height 12
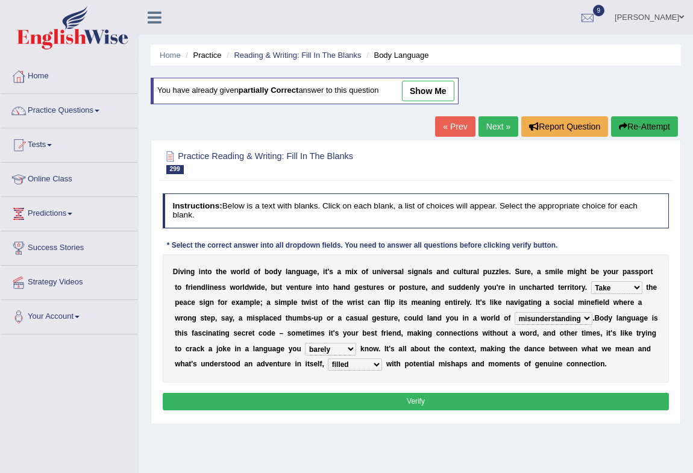
click at [416, 397] on button "Verify" at bounding box center [416, 401] width 507 height 17
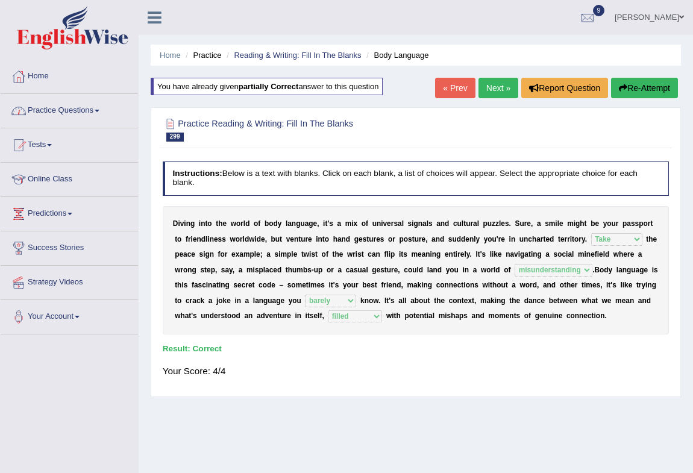
click at [58, 111] on link "Practice Questions" at bounding box center [69, 109] width 137 height 30
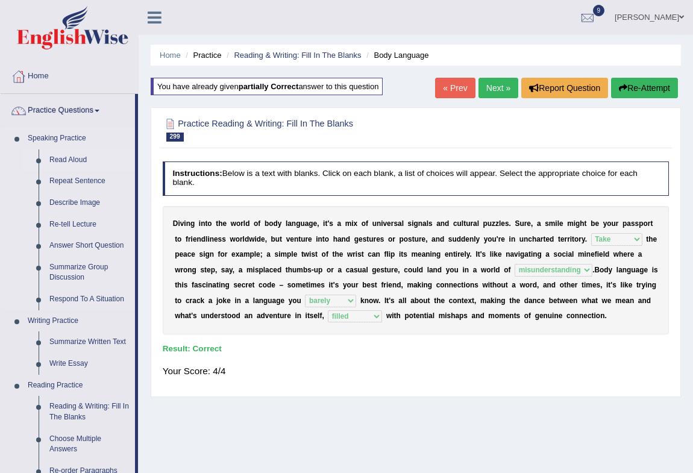
click at [72, 155] on link "Read Aloud" at bounding box center [89, 160] width 91 height 22
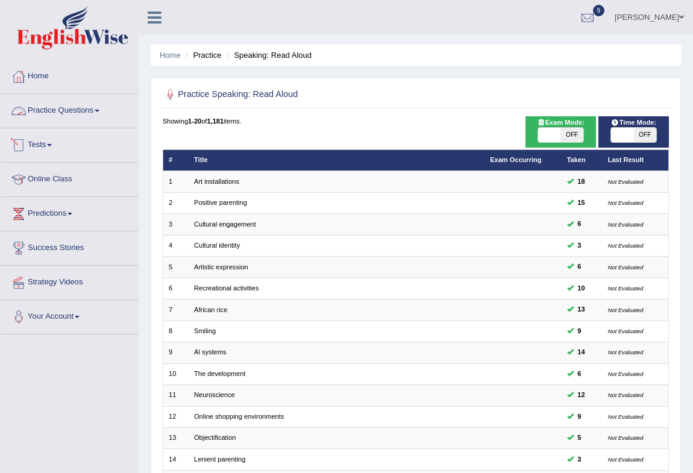
click at [67, 108] on link "Practice Questions" at bounding box center [69, 109] width 137 height 30
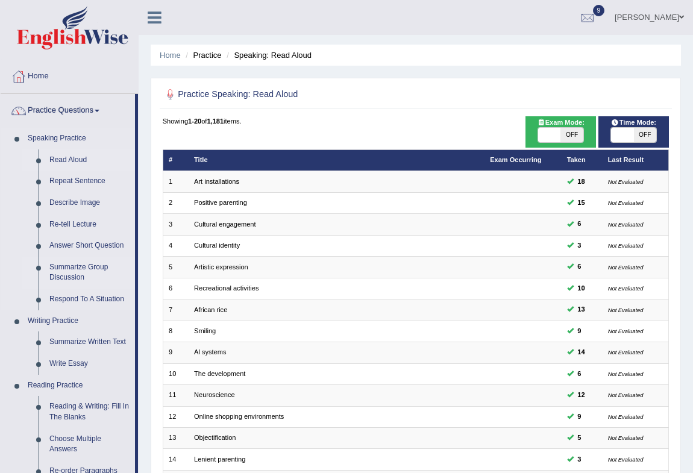
click at [69, 265] on link "Summarize Group Discussion" at bounding box center [89, 273] width 91 height 32
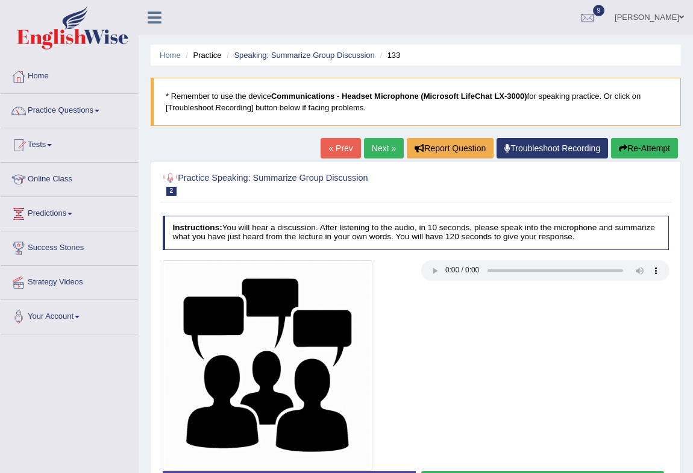
click at [322, 152] on link "« Prev" at bounding box center [341, 148] width 40 height 20
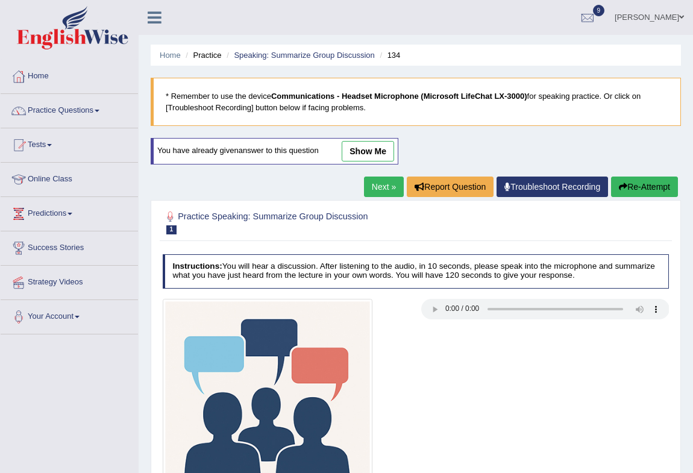
click at [367, 151] on link "show me" at bounding box center [368, 151] width 52 height 20
click at [367, 177] on link "Next »" at bounding box center [384, 187] width 40 height 20
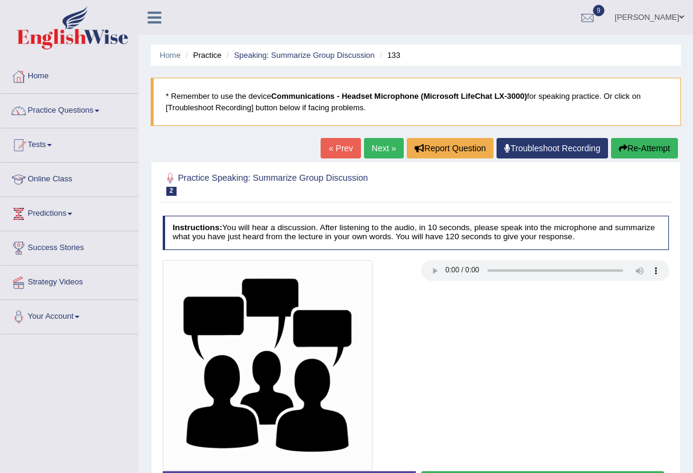
click at [328, 144] on link "« Prev" at bounding box center [341, 148] width 40 height 20
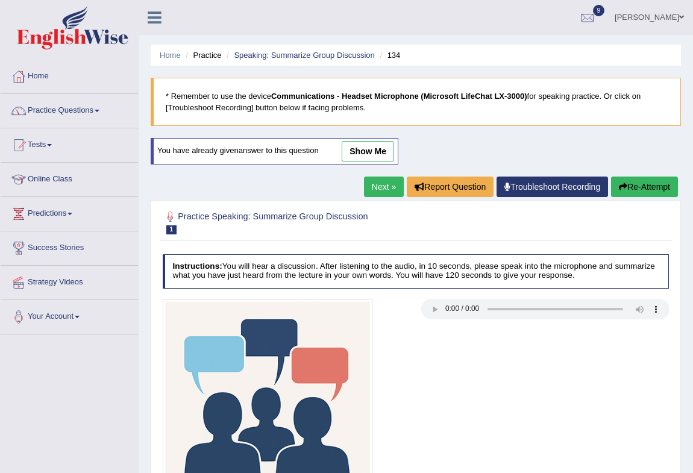
click at [361, 148] on link "show me" at bounding box center [368, 151] width 52 height 20
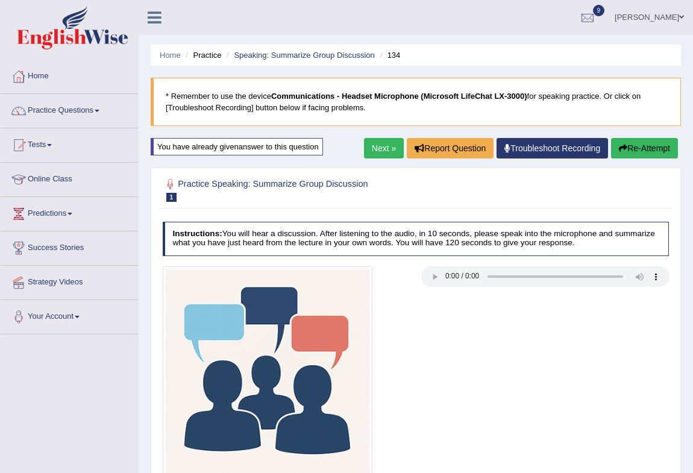
click at [90, 109] on link "Practice Questions" at bounding box center [69, 109] width 137 height 30
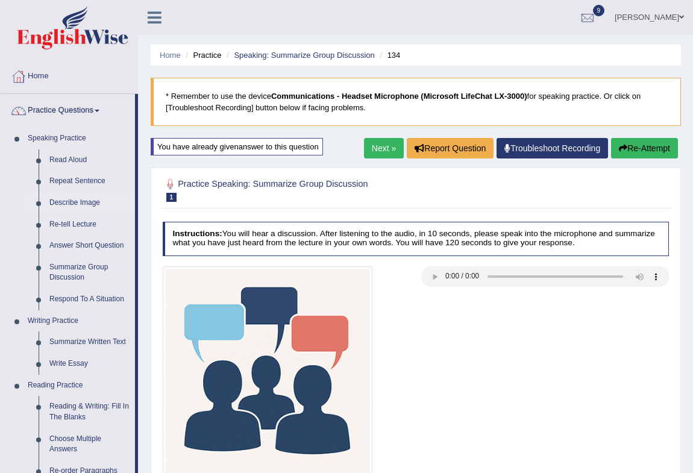
click at [74, 201] on link "Describe Image" at bounding box center [89, 203] width 91 height 22
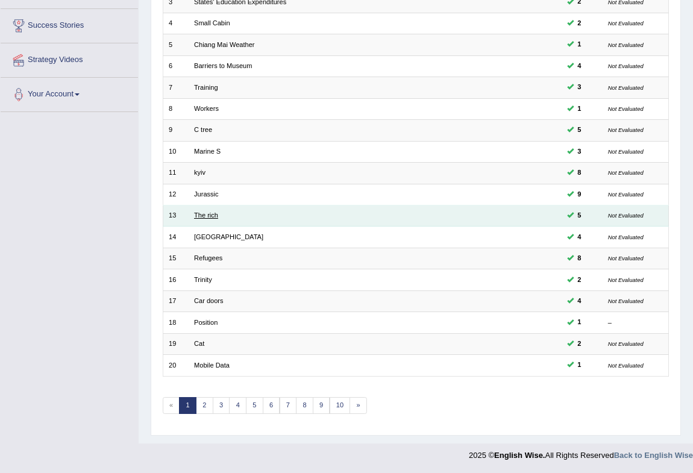
click at [211, 213] on link "The rich" at bounding box center [206, 215] width 24 height 7
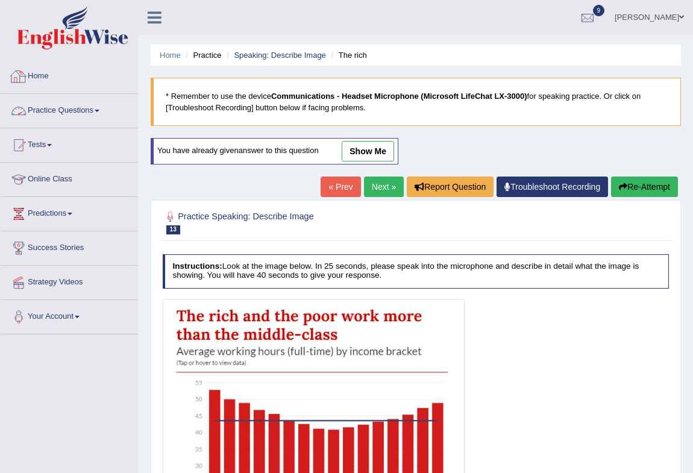
click at [48, 79] on link "Home" at bounding box center [69, 75] width 137 height 30
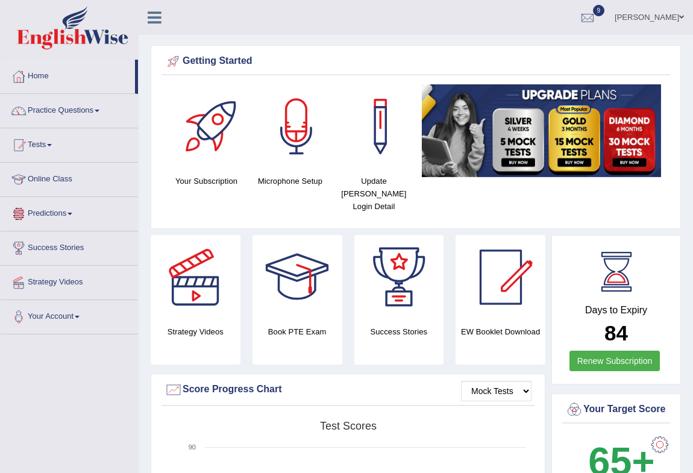
click at [48, 216] on link "Predictions" at bounding box center [69, 212] width 137 height 30
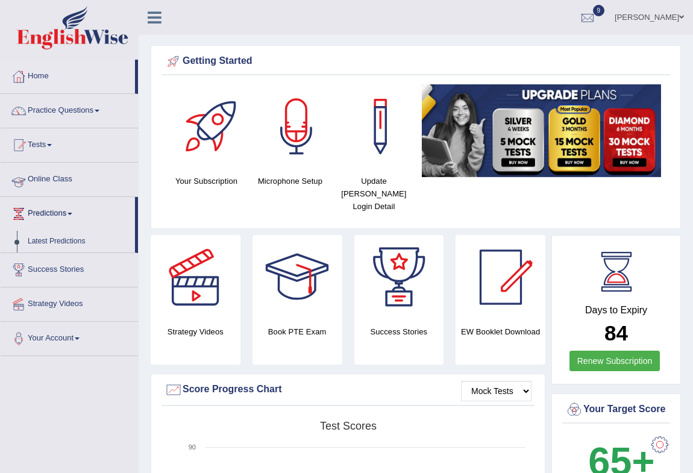
click at [48, 175] on link "Online Class" at bounding box center [69, 178] width 137 height 30
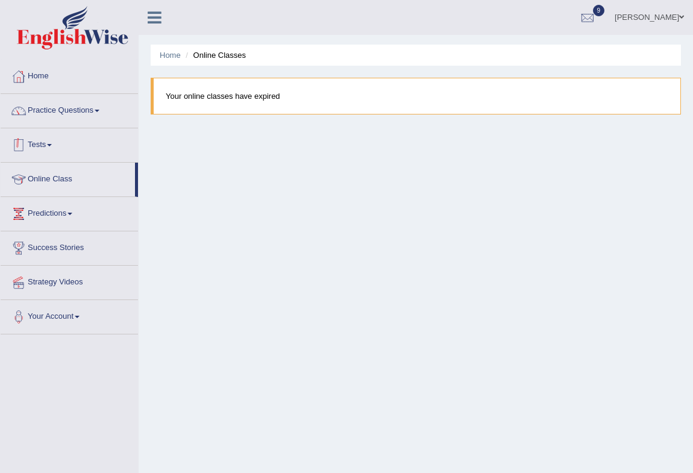
click at [42, 152] on link "Tests" at bounding box center [69, 143] width 137 height 30
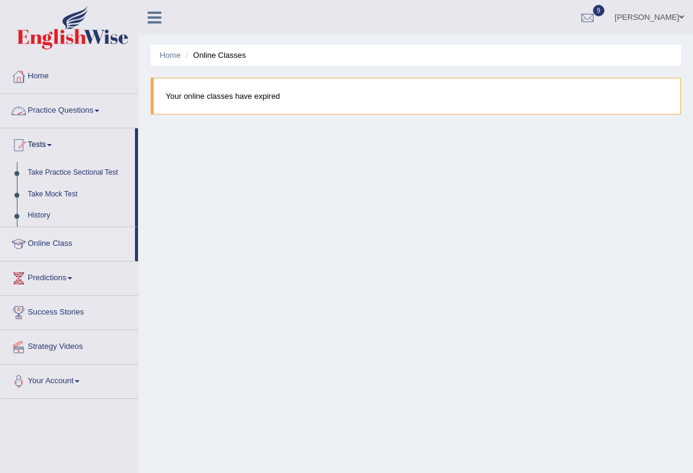
click at [58, 109] on link "Practice Questions" at bounding box center [69, 109] width 137 height 30
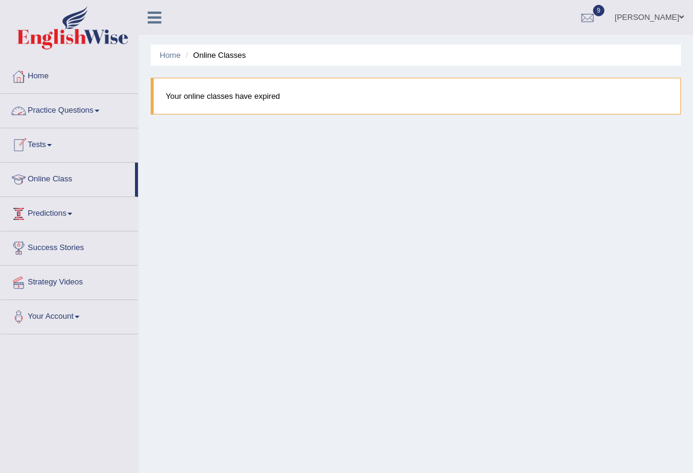
click at [72, 110] on link "Practice Questions" at bounding box center [69, 109] width 137 height 30
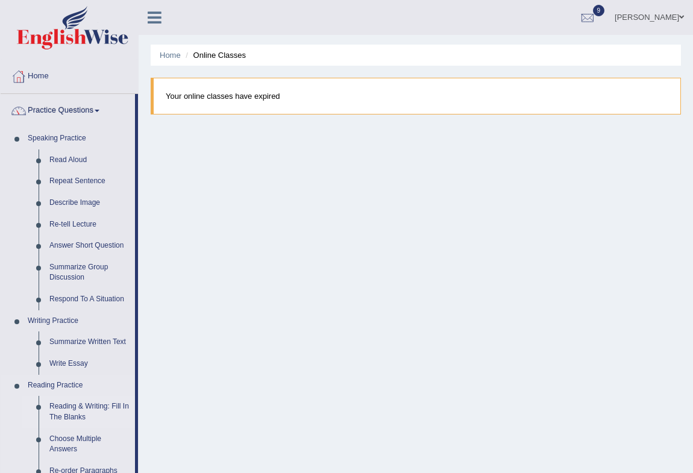
click at [77, 413] on link "Reading & Writing: Fill In The Blanks" at bounding box center [89, 412] width 91 height 32
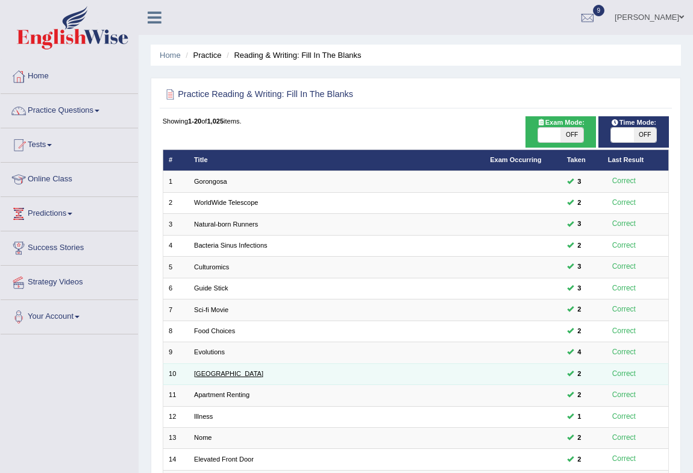
click at [208, 375] on link "[GEOGRAPHIC_DATA]" at bounding box center [228, 373] width 69 height 7
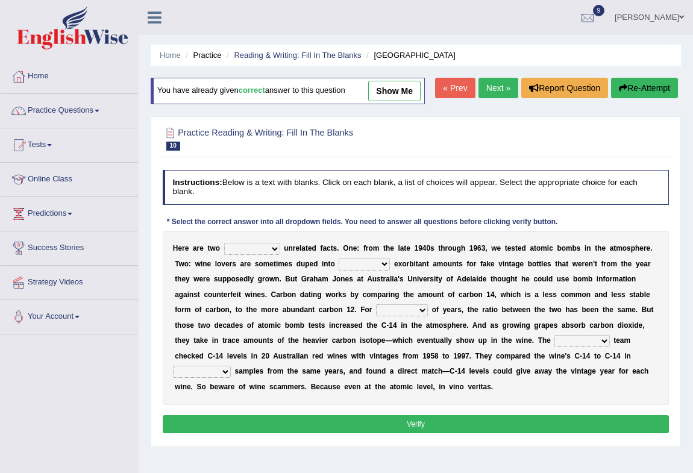
click at [237, 255] on select "seemingly feelingly endearingly entreatingly" at bounding box center [252, 249] width 56 height 12
select select "entreatingly"
click at [224, 255] on select "seemingly feelingly endearingly entreatingly" at bounding box center [252, 249] width 56 height 12
click at [364, 270] on select "dipping trekking spending swinging" at bounding box center [364, 264] width 51 height 12
select select "dipping"
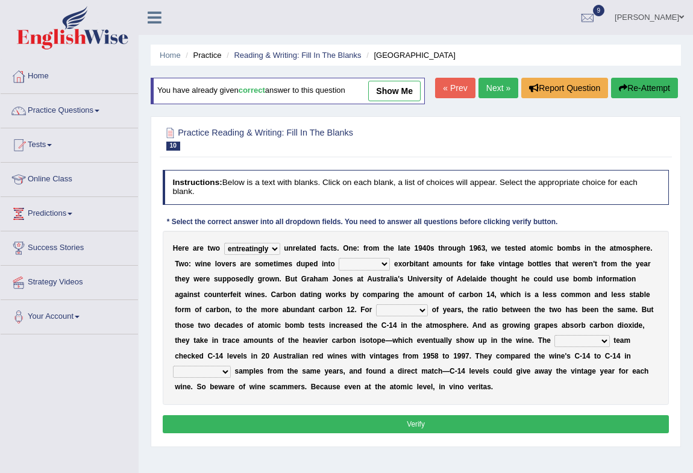
click at [339, 270] on select "dipping trekking spending swinging" at bounding box center [364, 264] width 51 height 12
click at [409, 316] on select "couples much thousands numerous" at bounding box center [402, 310] width 52 height 12
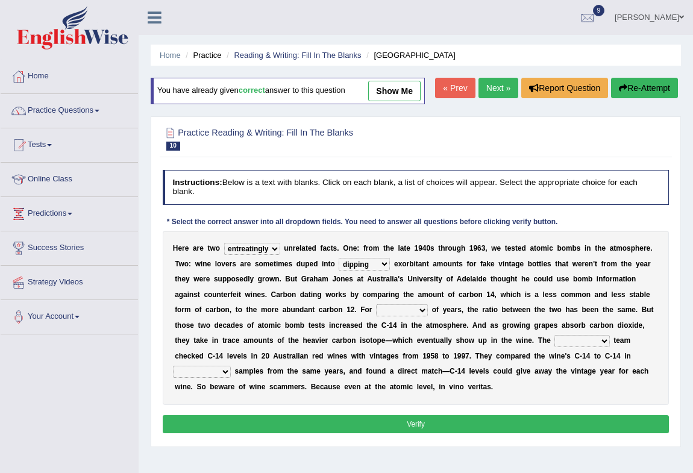
click at [409, 316] on select "couples much thousands numerous" at bounding box center [402, 310] width 52 height 12
click at [421, 316] on select "couples much thousands numerous" at bounding box center [402, 310] width 52 height 12
select select "thousands"
click at [376, 316] on select "couples much thousands numerous" at bounding box center [402, 310] width 52 height 12
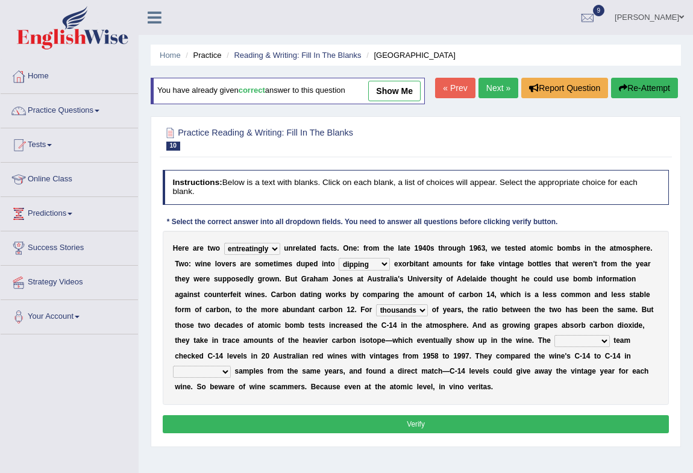
click at [593, 347] on select "research individual preparation strange" at bounding box center [581, 341] width 55 height 12
click at [602, 347] on select "research individual preparation strange" at bounding box center [581, 341] width 55 height 12
select select "research"
click at [554, 347] on select "research individual preparation strange" at bounding box center [581, 341] width 55 height 12
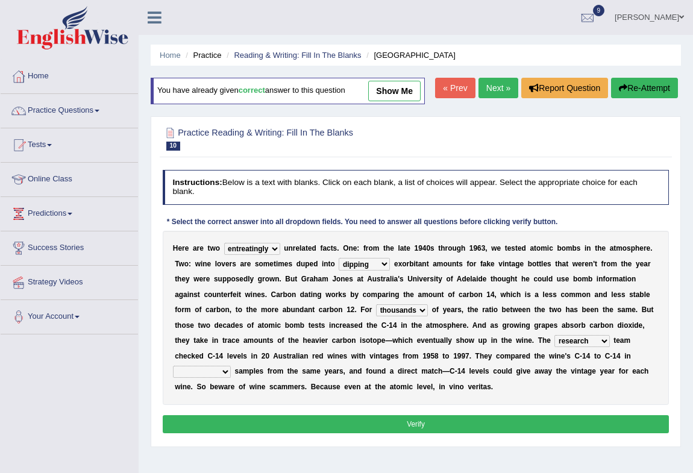
click at [215, 378] on select "physical atmospheric fluid solid" at bounding box center [202, 372] width 58 height 12
select select "atmospheric"
click at [173, 378] on select "physical atmospheric fluid solid" at bounding box center [202, 372] width 58 height 12
click at [367, 433] on button "Verify" at bounding box center [416, 423] width 507 height 17
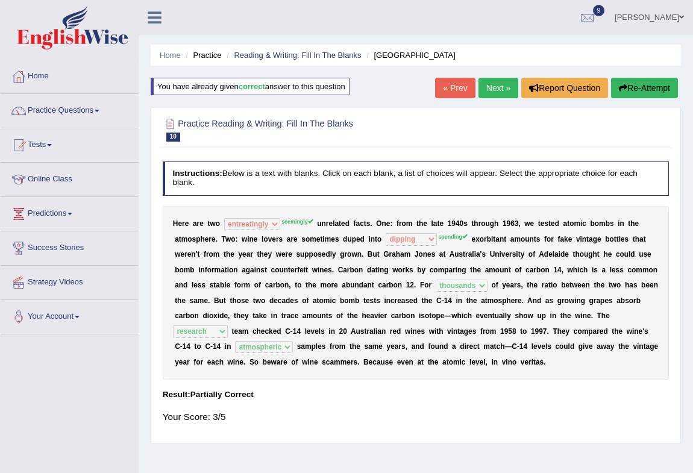
click at [657, 84] on button "Re-Attempt" at bounding box center [644, 88] width 67 height 20
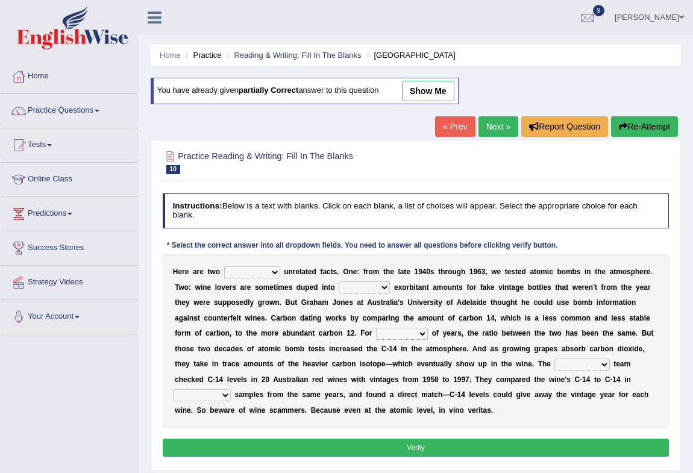
click at [265, 275] on select "seemingly feelingly endearingly entreatingly" at bounding box center [252, 272] width 56 height 12
select select "seemingly"
click at [224, 266] on select "seemingly feelingly endearingly entreatingly" at bounding box center [252, 272] width 56 height 12
drag, startPoint x: 265, startPoint y: 277, endPoint x: 263, endPoint y: 296, distance: 19.9
click at [263, 296] on div "H e r e a r e t w o seemingly feelingly endearingly entreatingly u n r e l a t …" at bounding box center [416, 341] width 507 height 174
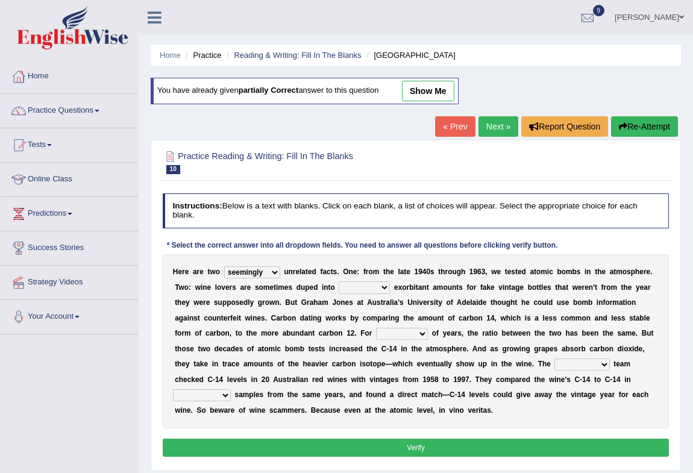
click at [263, 296] on div "H e r e a r e t w o seemingly feelingly endearingly entreatingly u n r e l a t …" at bounding box center [416, 341] width 507 height 174
click at [362, 287] on select "dipping trekking spending swinging" at bounding box center [364, 287] width 51 height 12
select select "spending"
click at [339, 281] on select "dipping trekking spending swinging" at bounding box center [364, 287] width 51 height 12
click at [404, 331] on select "couples much thousands numerous" at bounding box center [402, 334] width 52 height 12
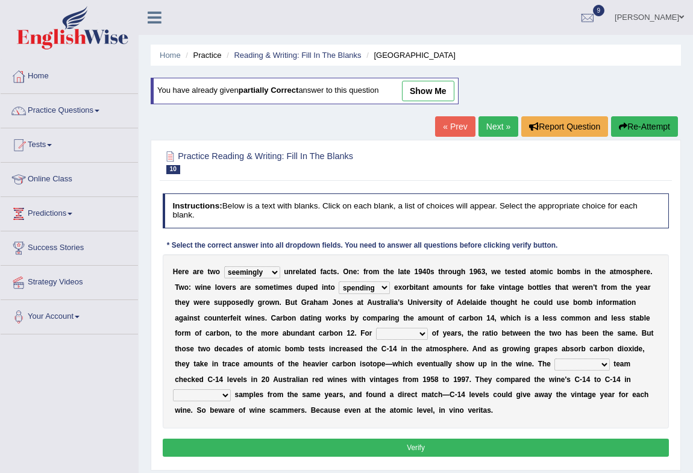
select select "thousands"
click at [376, 328] on select "couples much thousands numerous" at bounding box center [402, 334] width 52 height 12
click at [579, 359] on select "research individual preparation strange" at bounding box center [581, 365] width 55 height 12
select select "research"
click at [554, 359] on select "research individual preparation strange" at bounding box center [581, 365] width 55 height 12
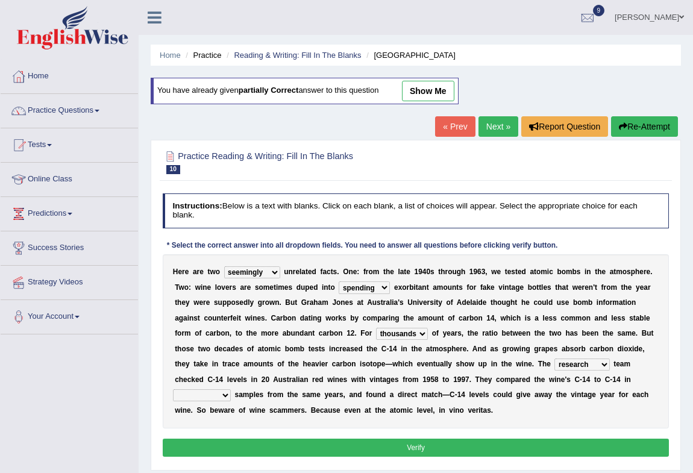
click at [204, 392] on select "physical atmospheric fluid solid" at bounding box center [202, 395] width 58 height 12
select select "atmospheric"
click at [173, 389] on select "physical atmospheric fluid solid" at bounding box center [202, 395] width 58 height 12
click at [394, 448] on button "Verify" at bounding box center [416, 447] width 507 height 17
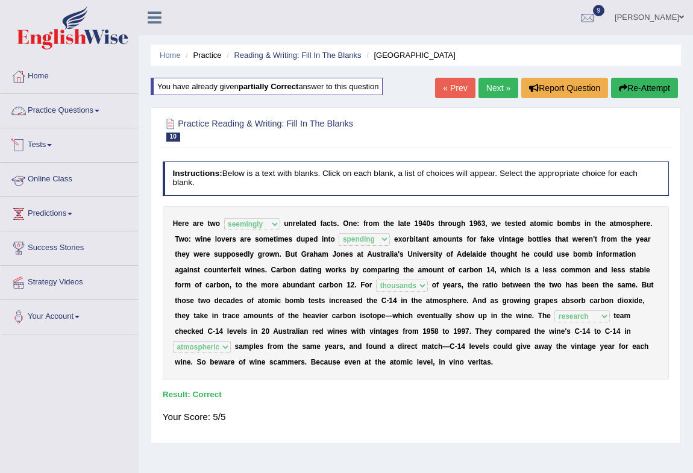
click at [72, 116] on link "Practice Questions" at bounding box center [69, 109] width 137 height 30
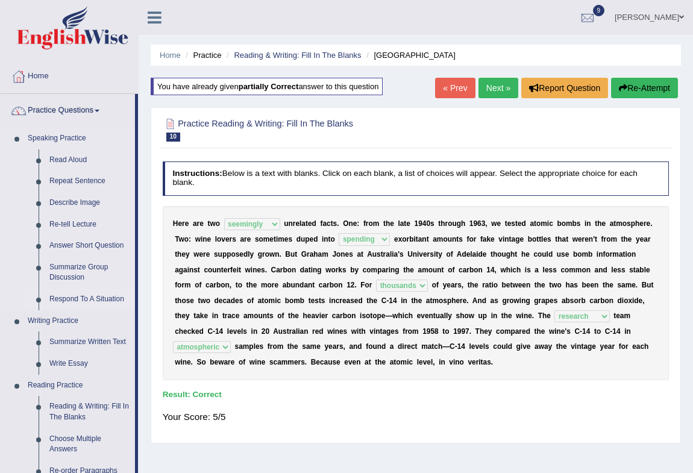
click at [80, 299] on link "Respond To A Situation" at bounding box center [89, 300] width 91 height 22
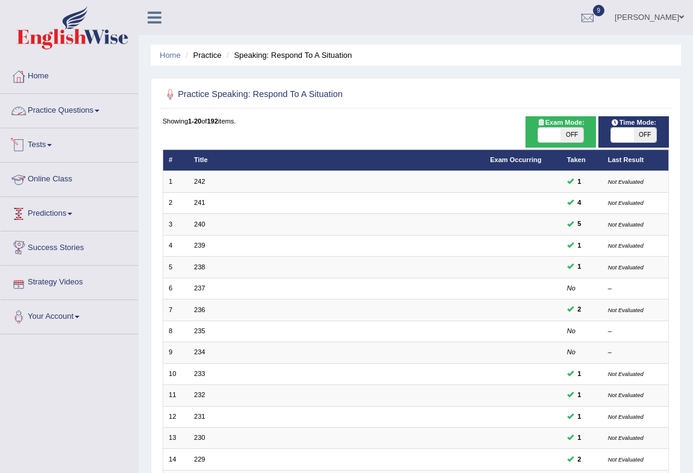
click at [92, 104] on link "Practice Questions" at bounding box center [69, 109] width 137 height 30
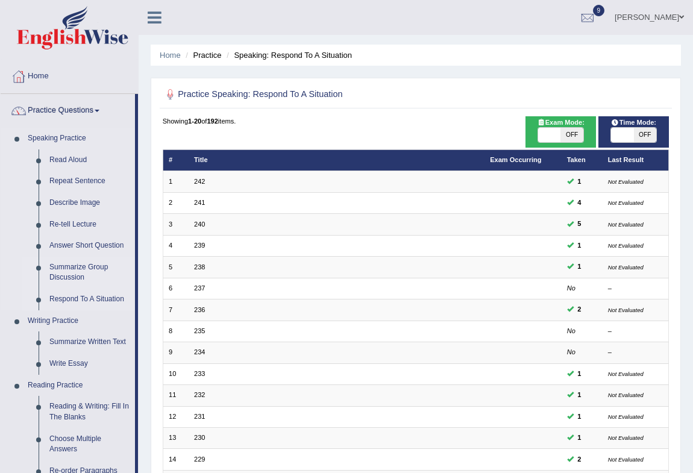
click at [81, 271] on link "Summarize Group Discussion" at bounding box center [89, 273] width 91 height 32
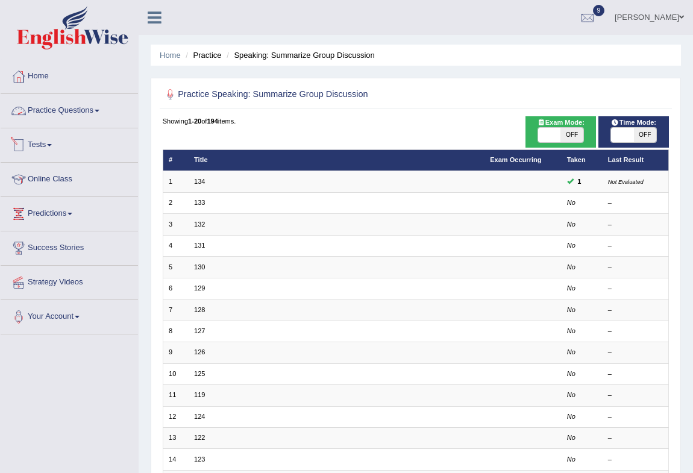
click at [81, 105] on link "Practice Questions" at bounding box center [69, 109] width 137 height 30
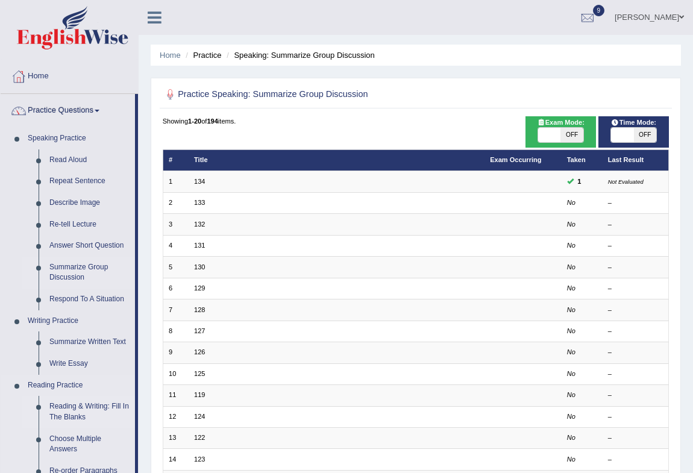
click at [95, 405] on link "Reading & Writing: Fill In The Blanks" at bounding box center [89, 412] width 91 height 32
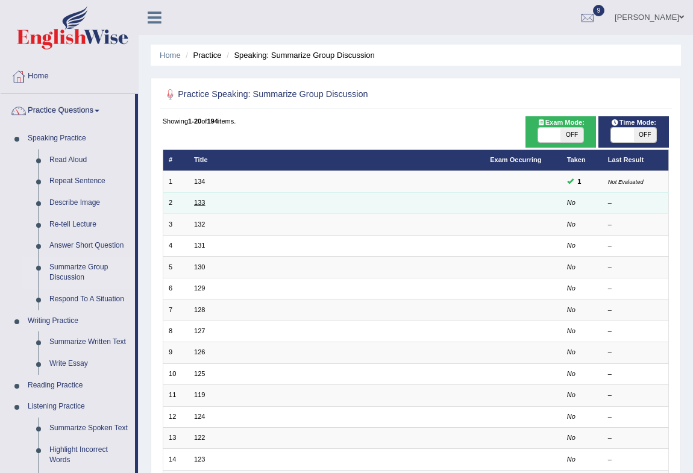
click at [205, 204] on link "133" at bounding box center [199, 202] width 11 height 7
click at [196, 201] on link "133" at bounding box center [199, 202] width 11 height 7
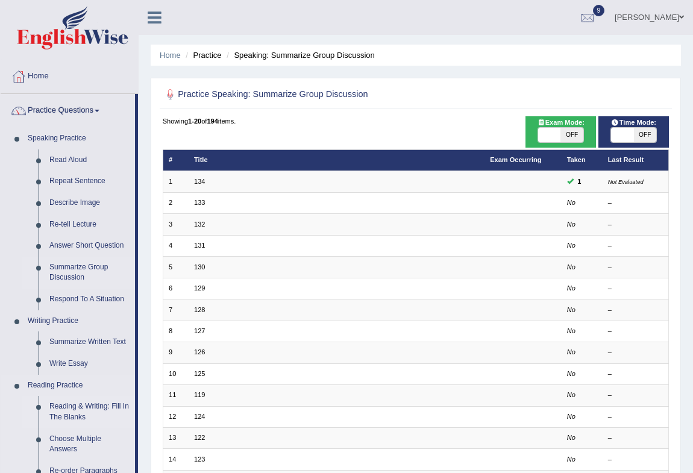
click at [67, 406] on link "Reading & Writing: Fill In The Blanks" at bounding box center [89, 412] width 91 height 32
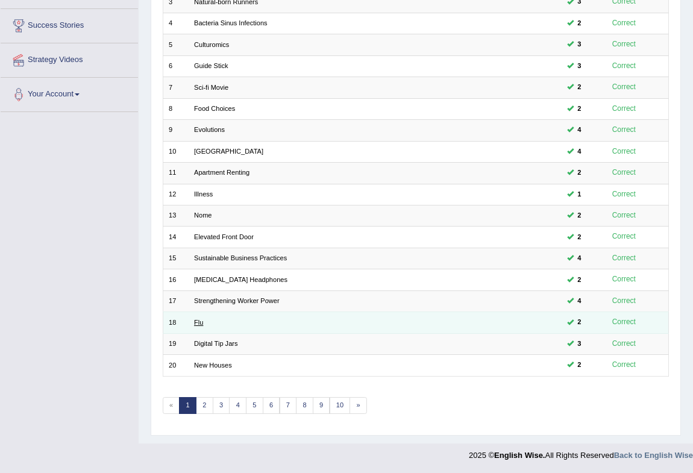
click at [195, 319] on link "Flu" at bounding box center [198, 322] width 9 height 7
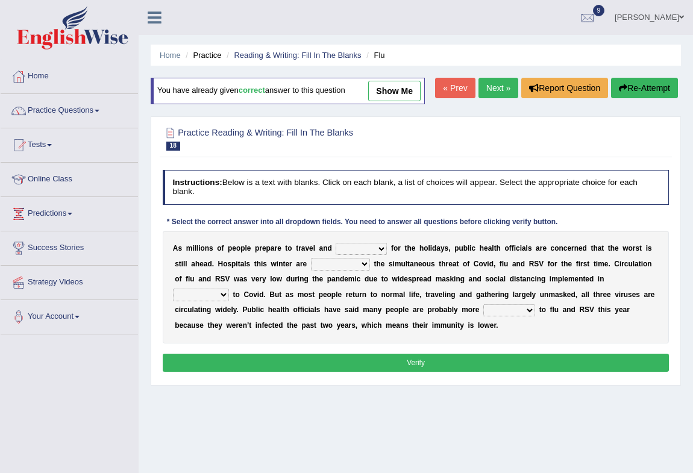
select select "migrate"
click at [336, 255] on select "gather hide slumber migrate" at bounding box center [361, 249] width 51 height 12
click at [334, 270] on select "facing accounting challenging constructing" at bounding box center [340, 264] width 59 height 12
select select "challenging"
click at [311, 270] on select "facing accounting challenging constructing" at bounding box center [340, 264] width 59 height 12
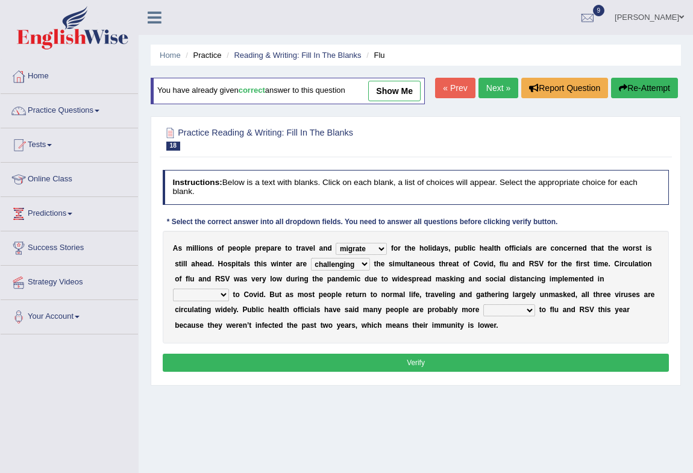
click at [209, 301] on select "comparison response place order" at bounding box center [201, 295] width 56 height 12
select select "response"
click at [173, 301] on select "comparison response place order" at bounding box center [201, 295] width 56 height 12
click at [521, 316] on select "attainable sensible vulnerable accessible" at bounding box center [509, 310] width 52 height 12
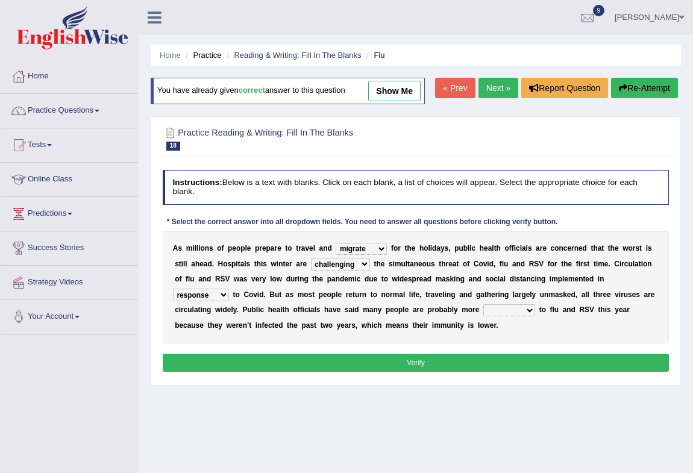
click at [521, 316] on select "attainable sensible vulnerable accessible" at bounding box center [509, 310] width 52 height 12
select select "vulnerable"
click at [483, 316] on select "attainable sensible vulnerable accessible" at bounding box center [509, 310] width 52 height 12
click at [422, 371] on button "Verify" at bounding box center [416, 362] width 507 height 17
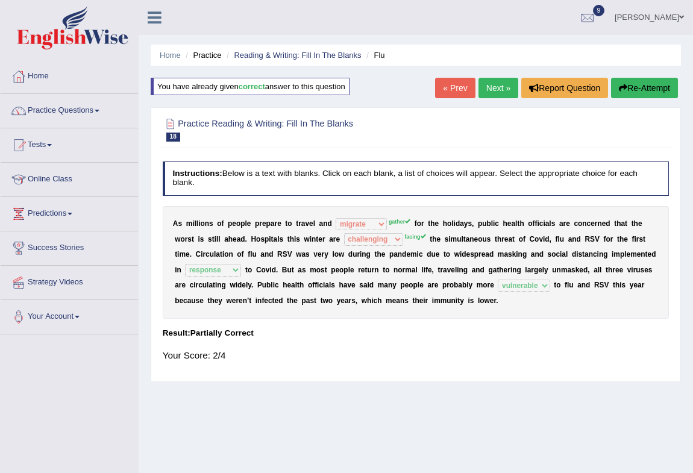
click at [652, 90] on button "Re-Attempt" at bounding box center [644, 88] width 67 height 20
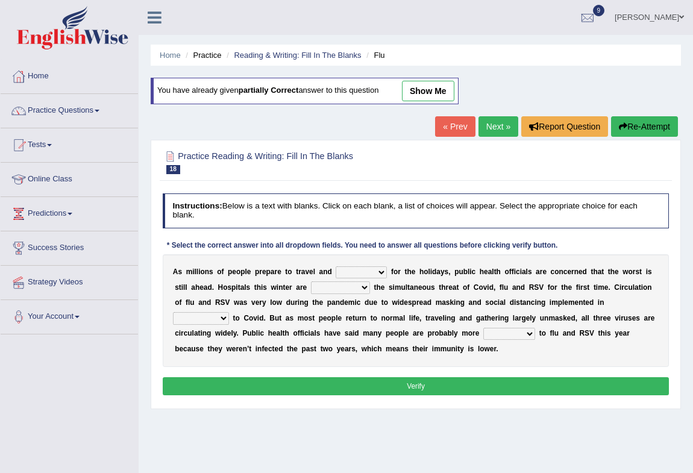
click at [383, 269] on select "gather hide slumber migrate" at bounding box center [361, 272] width 51 height 12
select select "gather"
click at [336, 266] on select "gather hide slumber migrate" at bounding box center [361, 272] width 51 height 12
click at [348, 289] on select "facing accounting challenging constructing" at bounding box center [340, 287] width 59 height 12
select select "facing"
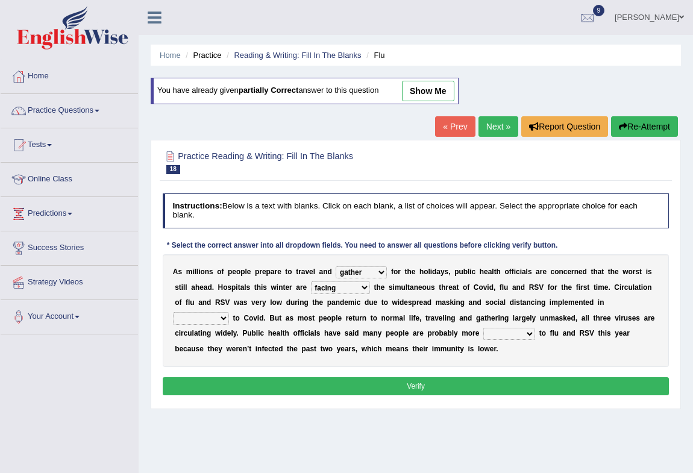
click at [311, 281] on select "facing accounting challenging constructing" at bounding box center [340, 287] width 59 height 12
click at [199, 319] on select "comparison response place order" at bounding box center [201, 318] width 56 height 12
select select "response"
click at [173, 312] on select "comparison response place order" at bounding box center [201, 318] width 56 height 12
drag, startPoint x: 199, startPoint y: 324, endPoint x: 198, endPoint y: 361, distance: 37.4
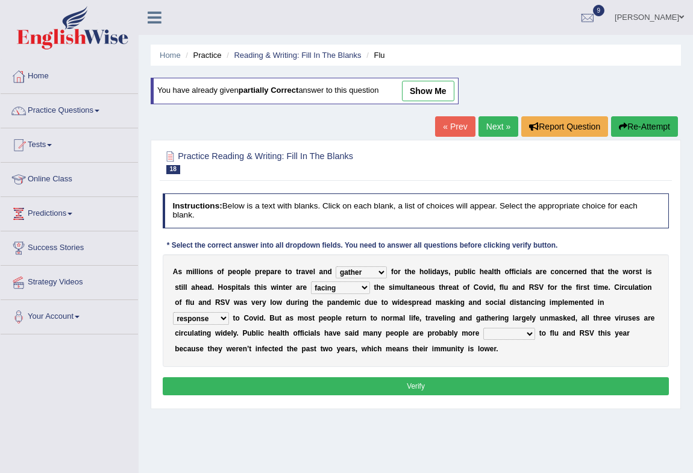
click at [198, 361] on div "A s m i l l i o n s o f p e o p l e p r e p a r e t o t r a v e l a n d gather …" at bounding box center [416, 310] width 507 height 113
click at [499, 335] on select "attainable sensible vulnerable accessible" at bounding box center [509, 334] width 52 height 12
click at [483, 328] on select "attainable sensible vulnerable accessible" at bounding box center [509, 334] width 52 height 12
click at [512, 333] on select "attainable sensible vulnerable accessible" at bounding box center [509, 334] width 52 height 12
select select "vulnerable"
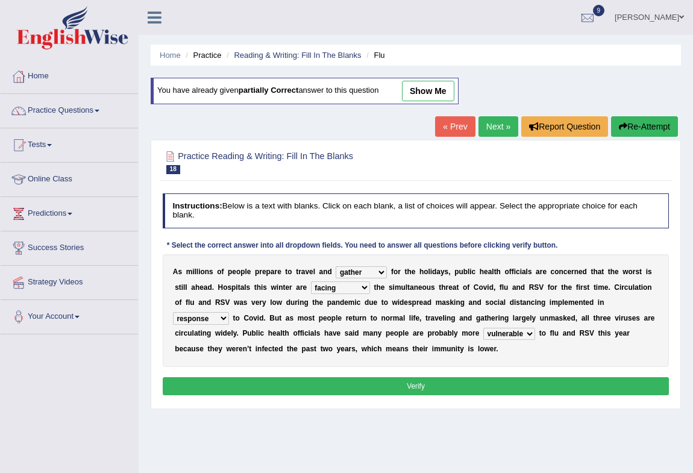
click at [483, 328] on select "attainable sensible vulnerable accessible" at bounding box center [509, 334] width 52 height 12
click at [503, 390] on button "Verify" at bounding box center [416, 385] width 507 height 17
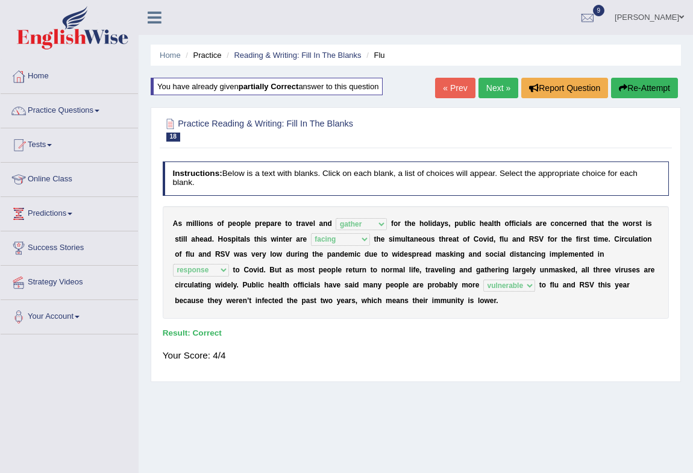
click at [492, 86] on link "Next »" at bounding box center [498, 88] width 40 height 20
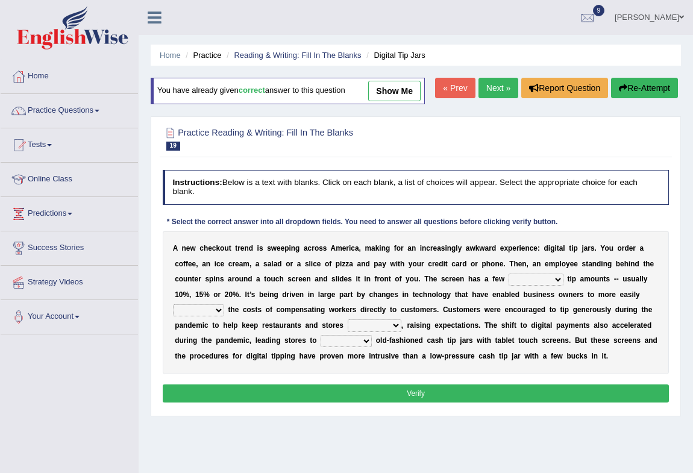
click at [538, 286] on select "suggested combined exceptional rigorous" at bounding box center [536, 280] width 55 height 12
click at [509, 286] on select "suggested combined exceptional rigorous" at bounding box center [536, 280] width 55 height 12
click at [541, 286] on select "suggested combined exceptional rigorous" at bounding box center [536, 280] width 55 height 12
select select "suggested"
click at [509, 286] on select "suggested combined exceptional rigorous" at bounding box center [536, 280] width 55 height 12
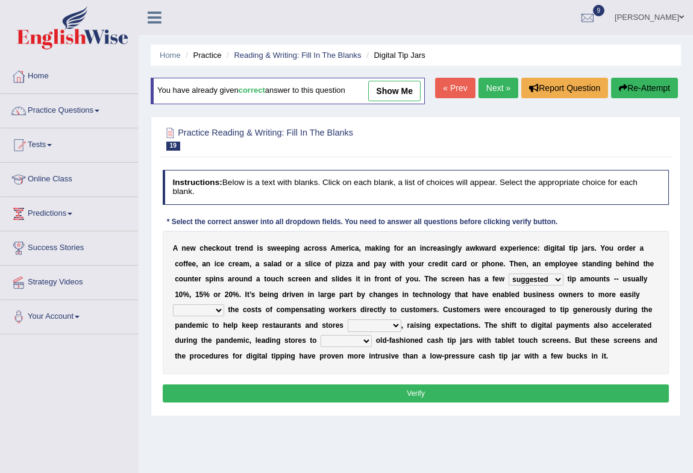
click at [215, 316] on select "abide covet diverge shift" at bounding box center [198, 310] width 51 height 12
select select "shift"
click at [173, 316] on select "abide covet diverge shift" at bounding box center [198, 310] width 51 height 12
click at [369, 331] on select "afloat overlapped affable concise" at bounding box center [375, 325] width 54 height 12
click at [348, 331] on select "afloat overlapped affable concise" at bounding box center [375, 325] width 54 height 12
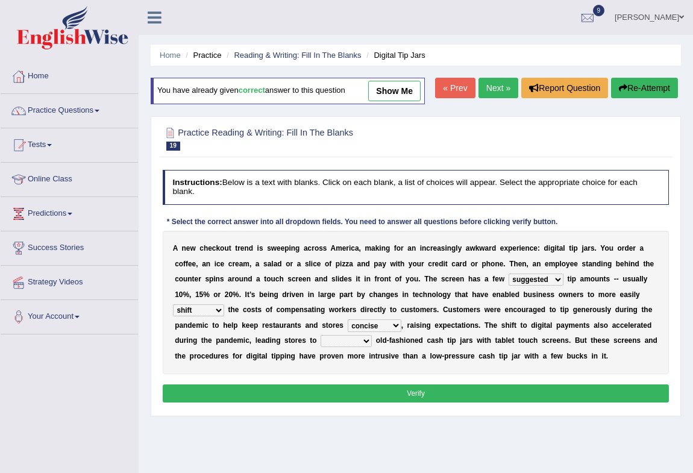
click at [382, 331] on select "afloat overlapped affable concise" at bounding box center [375, 325] width 54 height 12
select select "overlapped"
click at [348, 331] on select "afloat overlapped affable concise" at bounding box center [375, 325] width 54 height 12
click at [345, 347] on select "replace exchange occupy retrieve" at bounding box center [346, 341] width 51 height 12
click at [321, 347] on select "replace exchange occupy retrieve" at bounding box center [346, 341] width 51 height 12
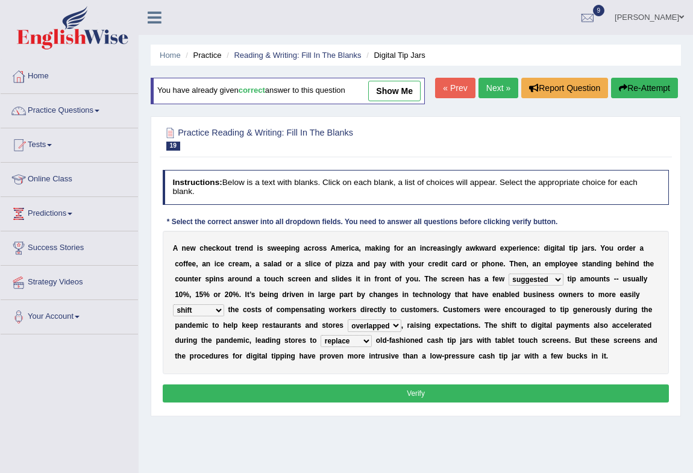
click at [350, 347] on select "replace exchange occupy retrieve" at bounding box center [346, 341] width 51 height 12
select select "retrieve"
click at [321, 347] on select "replace exchange occupy retrieve" at bounding box center [346, 341] width 51 height 12
click at [377, 331] on select "afloat overlapped affable concise" at bounding box center [375, 325] width 54 height 12
click at [348, 331] on select "afloat overlapped affable concise" at bounding box center [375, 325] width 54 height 12
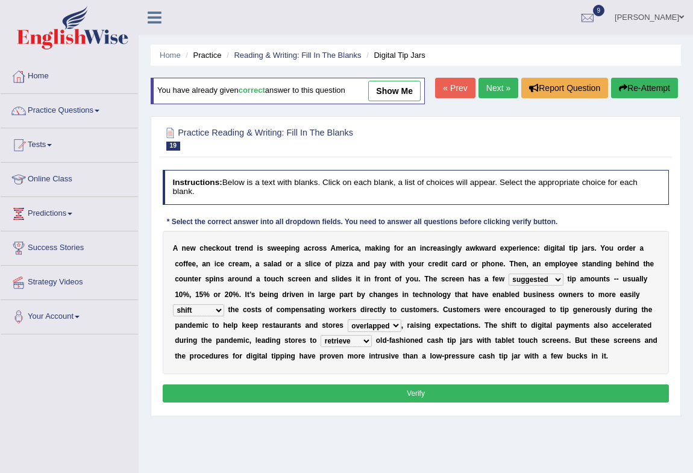
click at [438, 402] on button "Verify" at bounding box center [416, 392] width 507 height 17
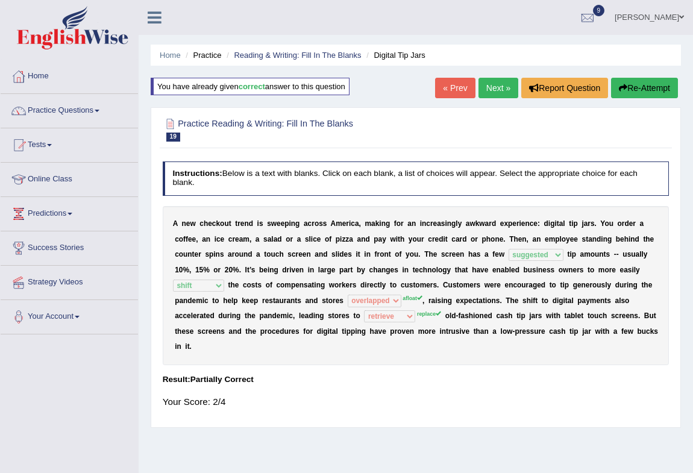
click at [666, 84] on button "Re-Attempt" at bounding box center [644, 88] width 67 height 20
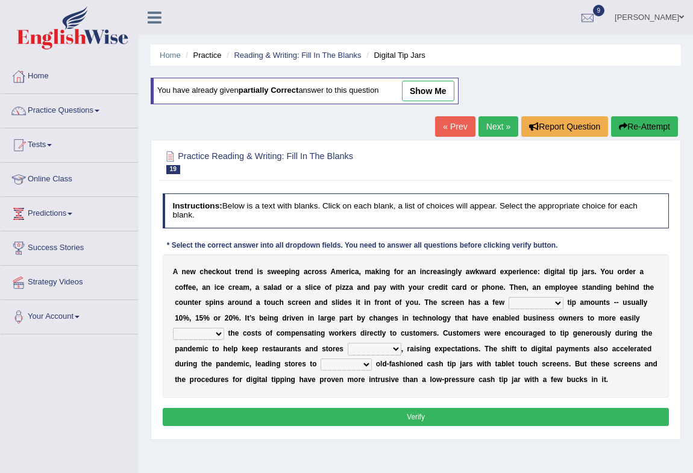
click at [548, 303] on select "suggested combined exceptional rigorous" at bounding box center [536, 303] width 55 height 12
select select "suggested"
click at [509, 297] on select "suggested combined exceptional rigorous" at bounding box center [536, 303] width 55 height 12
click at [196, 339] on select "abide covet diverge shift" at bounding box center [198, 334] width 51 height 12
select select "shift"
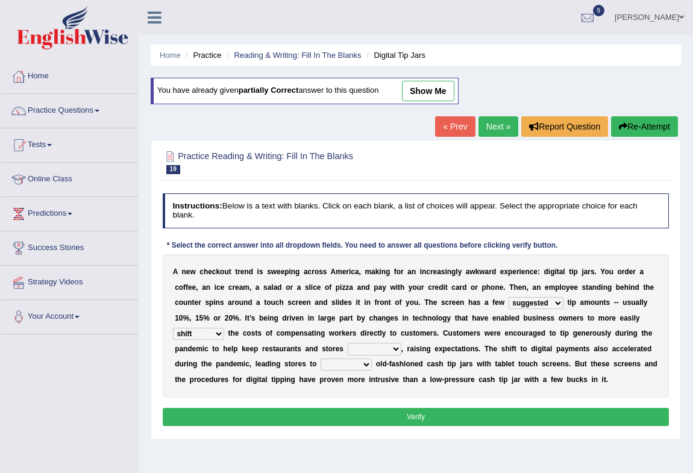
click at [173, 328] on select "abide covet diverge shift" at bounding box center [198, 334] width 51 height 12
click at [389, 342] on div "A n e w c h e c k o u t t r e n d i s s w e e p i n g a c r o s s A [PERSON_NAM…" at bounding box center [416, 325] width 507 height 143
click at [380, 351] on select "afloat overlapped affable concise" at bounding box center [375, 349] width 54 height 12
click at [348, 343] on select "afloat overlapped affable concise" at bounding box center [375, 349] width 54 height 12
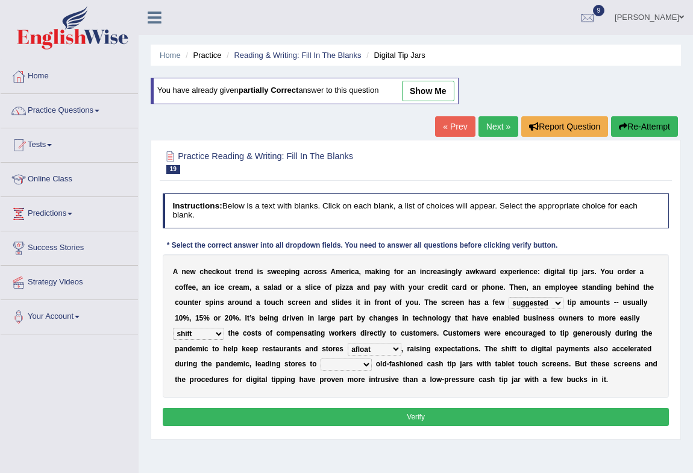
drag, startPoint x: 379, startPoint y: 354, endPoint x: 376, endPoint y: 379, distance: 24.9
click at [376, 379] on b "t" at bounding box center [376, 379] width 2 height 8
click at [384, 348] on select "afloat overlapped affable concise" at bounding box center [375, 349] width 54 height 12
click at [348, 343] on select "afloat overlapped affable concise" at bounding box center [375, 349] width 54 height 12
click at [375, 354] on select "afloat overlapped affable concise" at bounding box center [375, 349] width 54 height 12
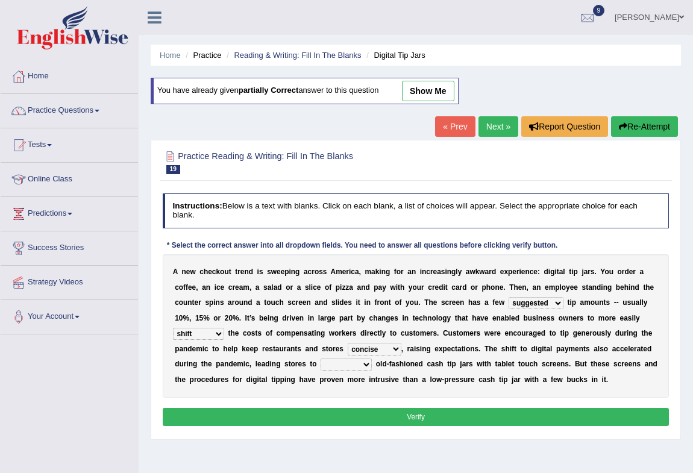
select select "afloat"
click at [348, 343] on select "afloat overlapped affable concise" at bounding box center [375, 349] width 54 height 12
click at [352, 368] on select "replace exchange occupy retrieve" at bounding box center [346, 365] width 51 height 12
select select "replace"
click at [321, 359] on select "replace exchange occupy retrieve" at bounding box center [346, 365] width 51 height 12
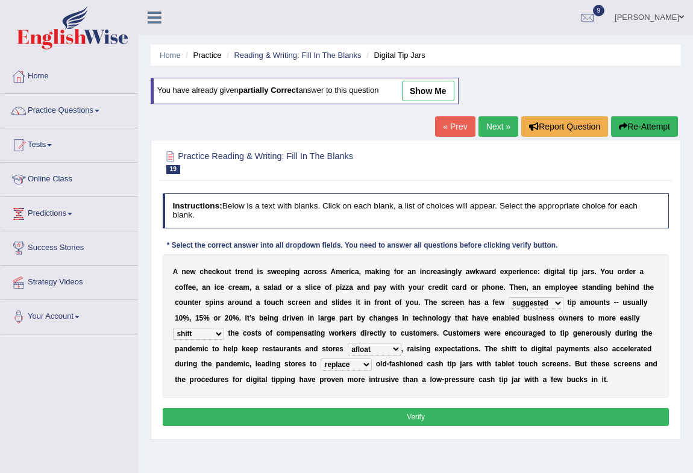
click at [386, 348] on select "afloat overlapped affable concise" at bounding box center [375, 349] width 54 height 12
select select "affable"
click at [348, 343] on select "afloat overlapped affable concise" at bounding box center [375, 349] width 54 height 12
drag, startPoint x: 404, startPoint y: 404, endPoint x: 398, endPoint y: 409, distance: 7.3
click at [401, 407] on div "Instructions: Below is a text with blanks. Click on each blank, a list of choic…" at bounding box center [416, 311] width 512 height 245
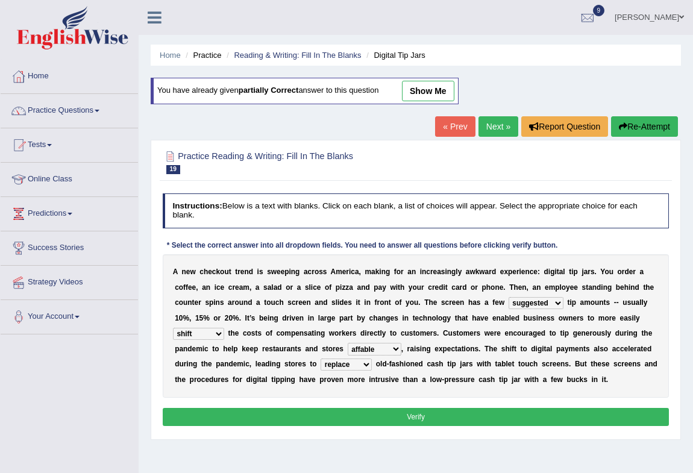
click at [398, 409] on button "Verify" at bounding box center [416, 416] width 507 height 17
